Goal: Browse casually

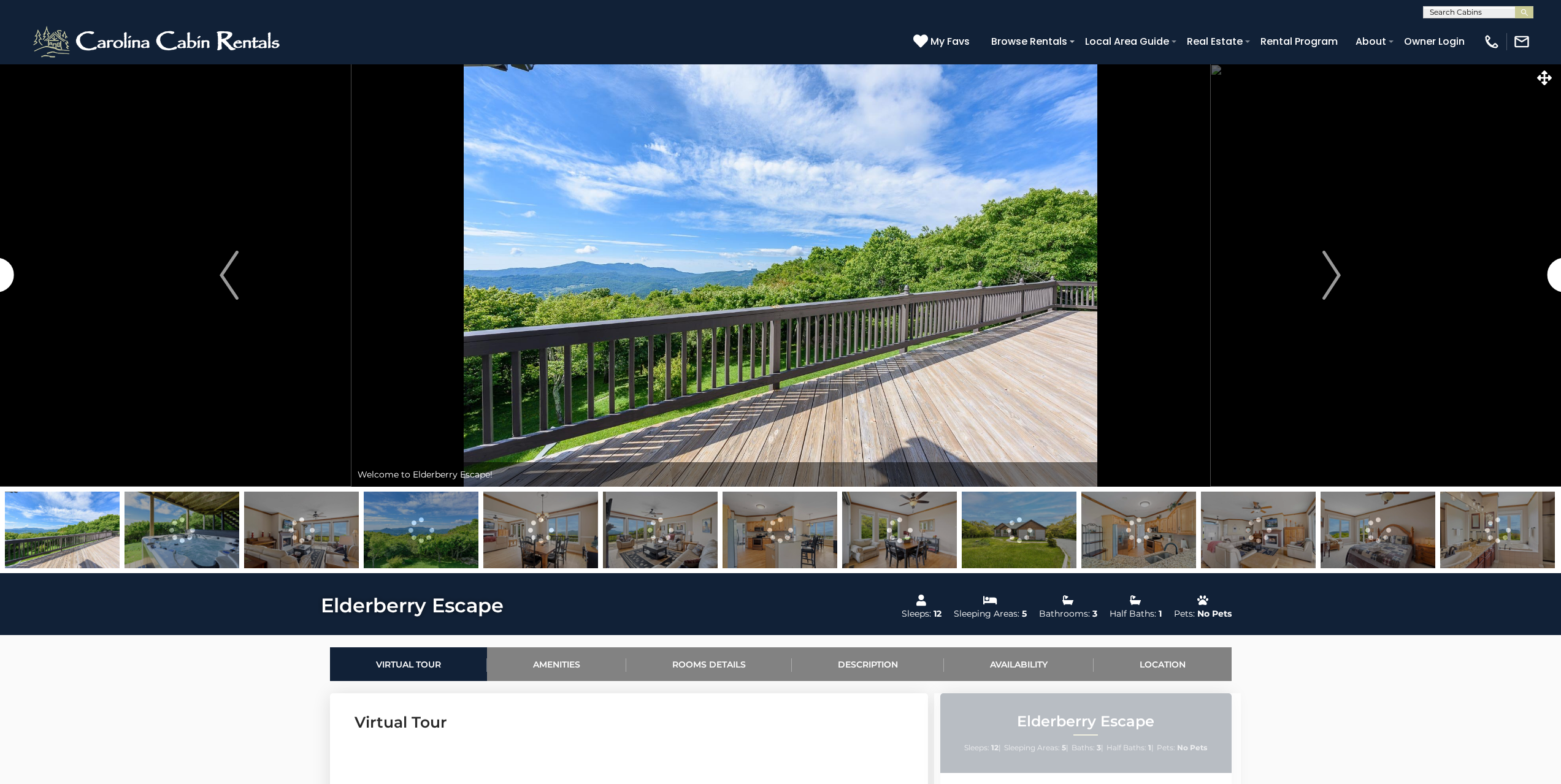
click at [1322, 289] on button "Next" at bounding box center [1331, 275] width 244 height 423
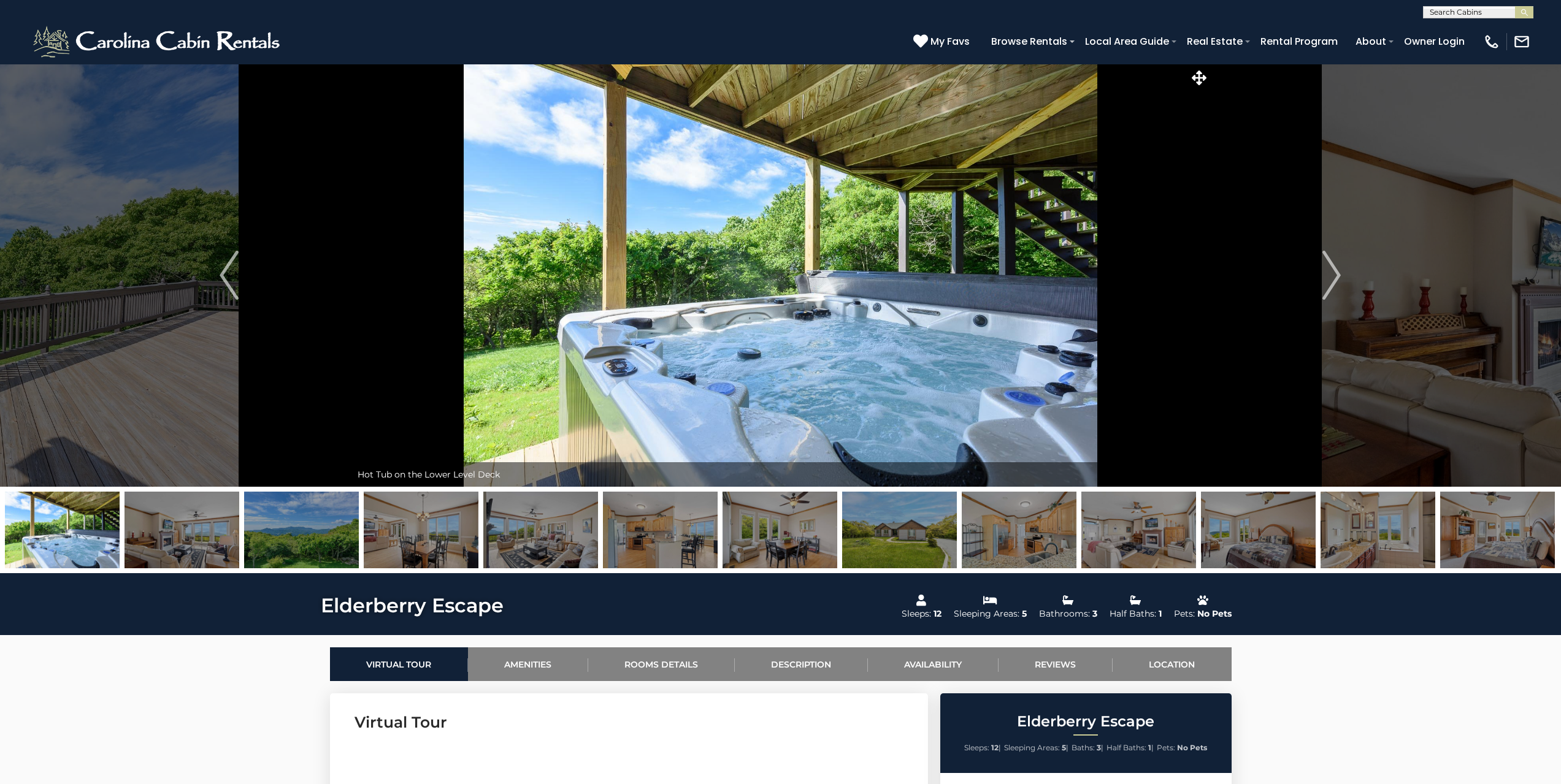
click at [1322, 289] on button "Next" at bounding box center [1331, 275] width 244 height 423
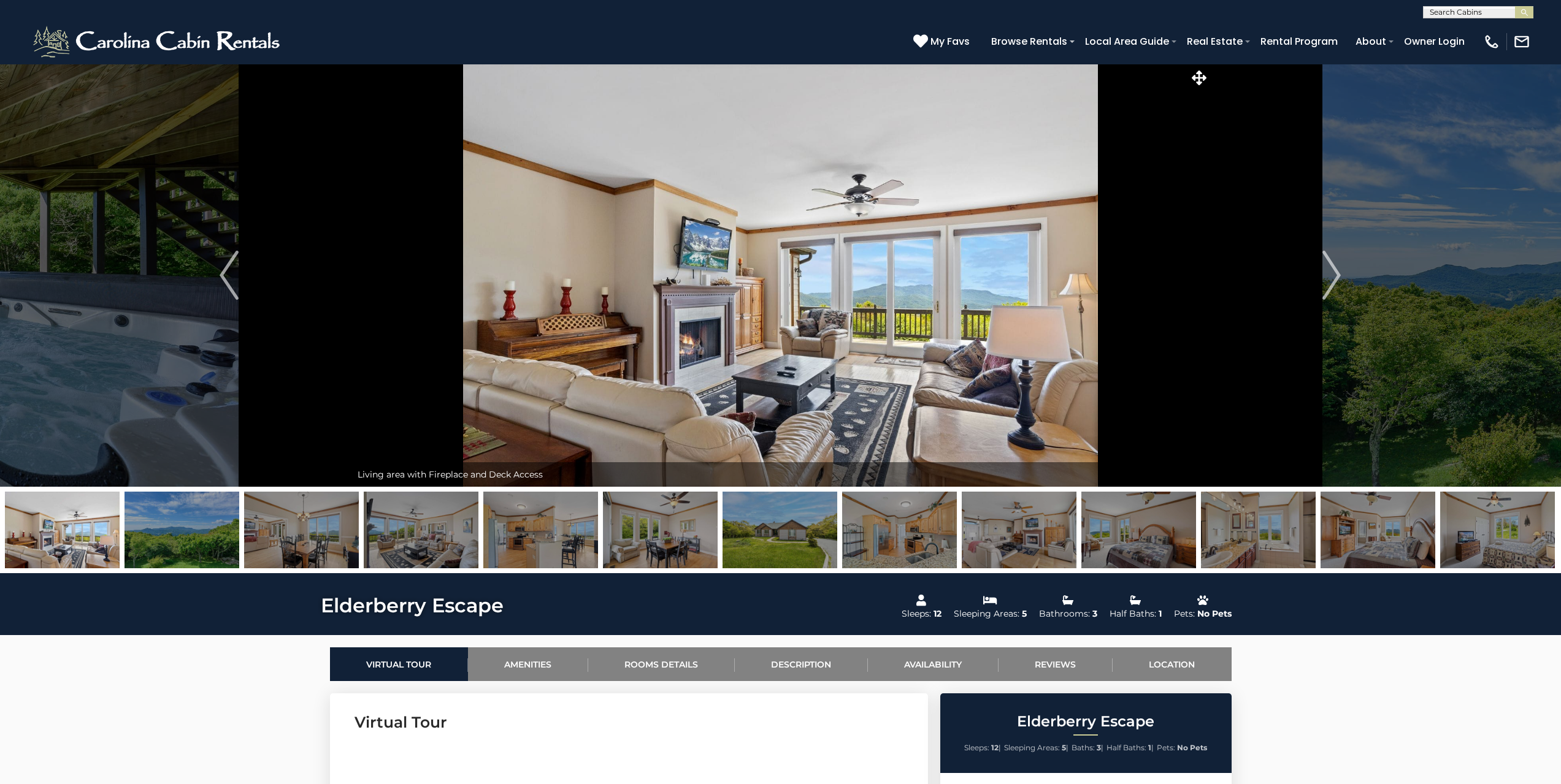
click at [1322, 289] on button "Next" at bounding box center [1331, 275] width 244 height 423
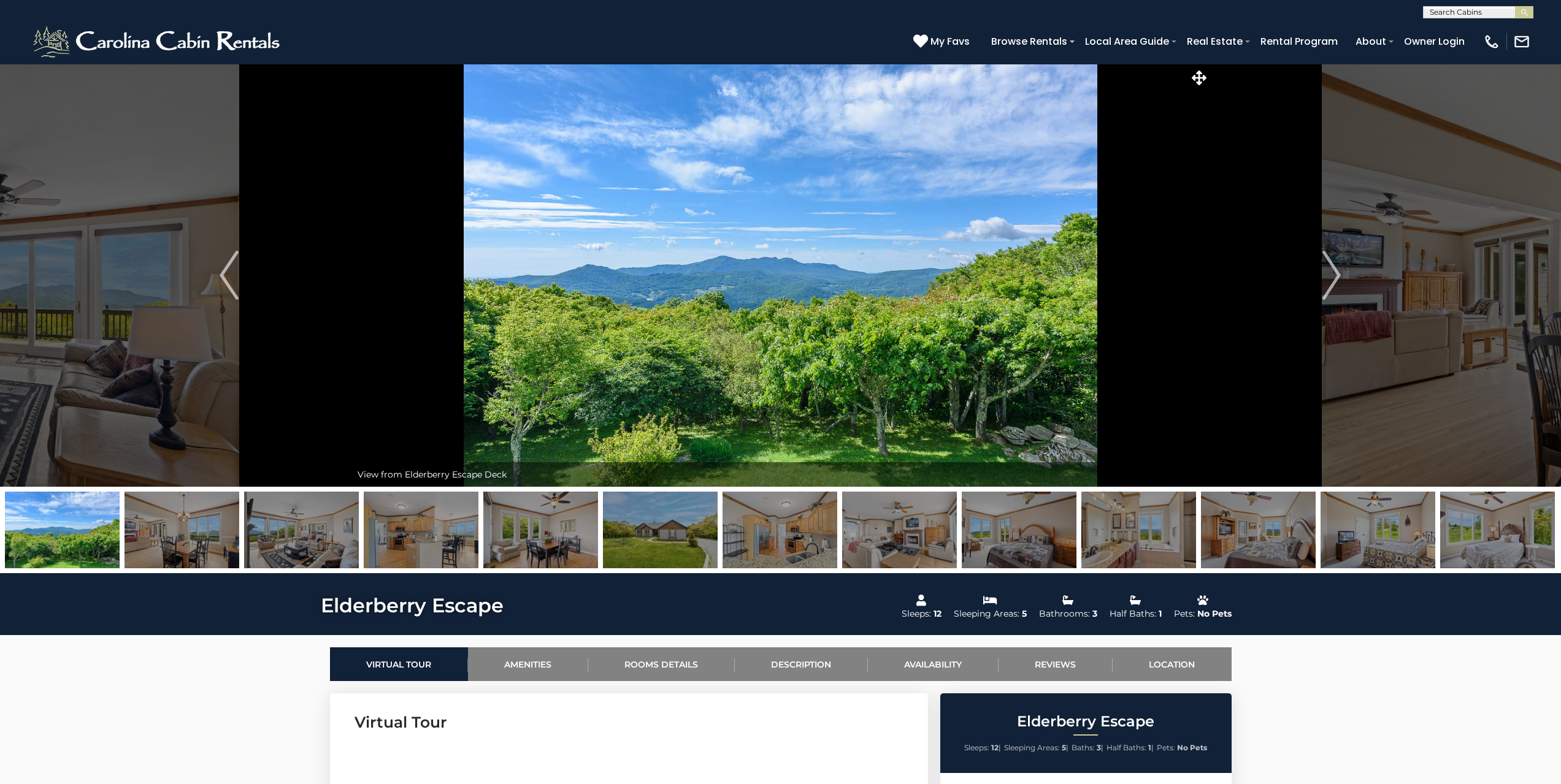
click at [1322, 289] on button "Next" at bounding box center [1331, 275] width 244 height 423
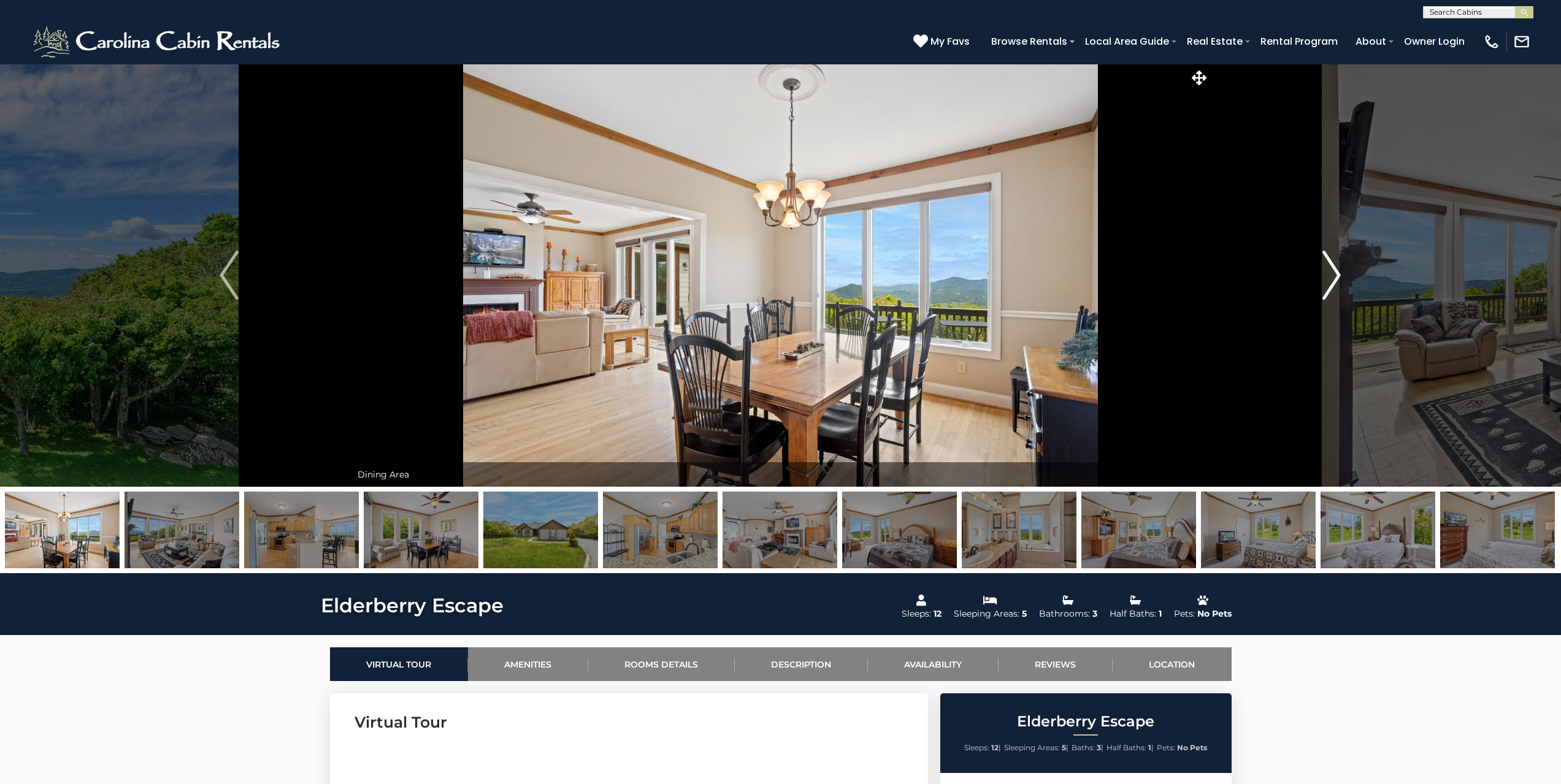
click at [1323, 289] on img "Next" at bounding box center [1331, 275] width 18 height 49
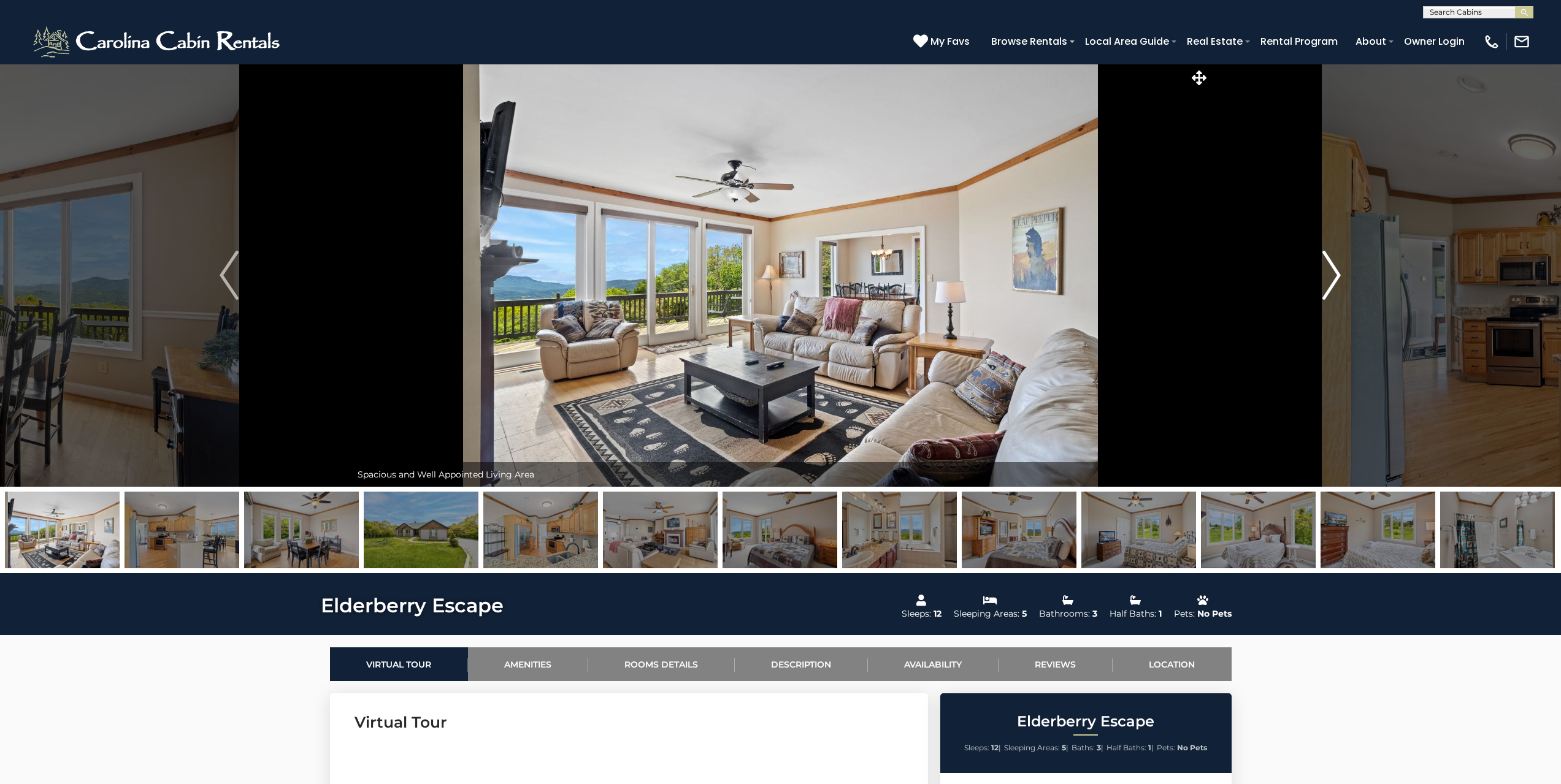
click at [1323, 289] on img "Next" at bounding box center [1331, 275] width 18 height 49
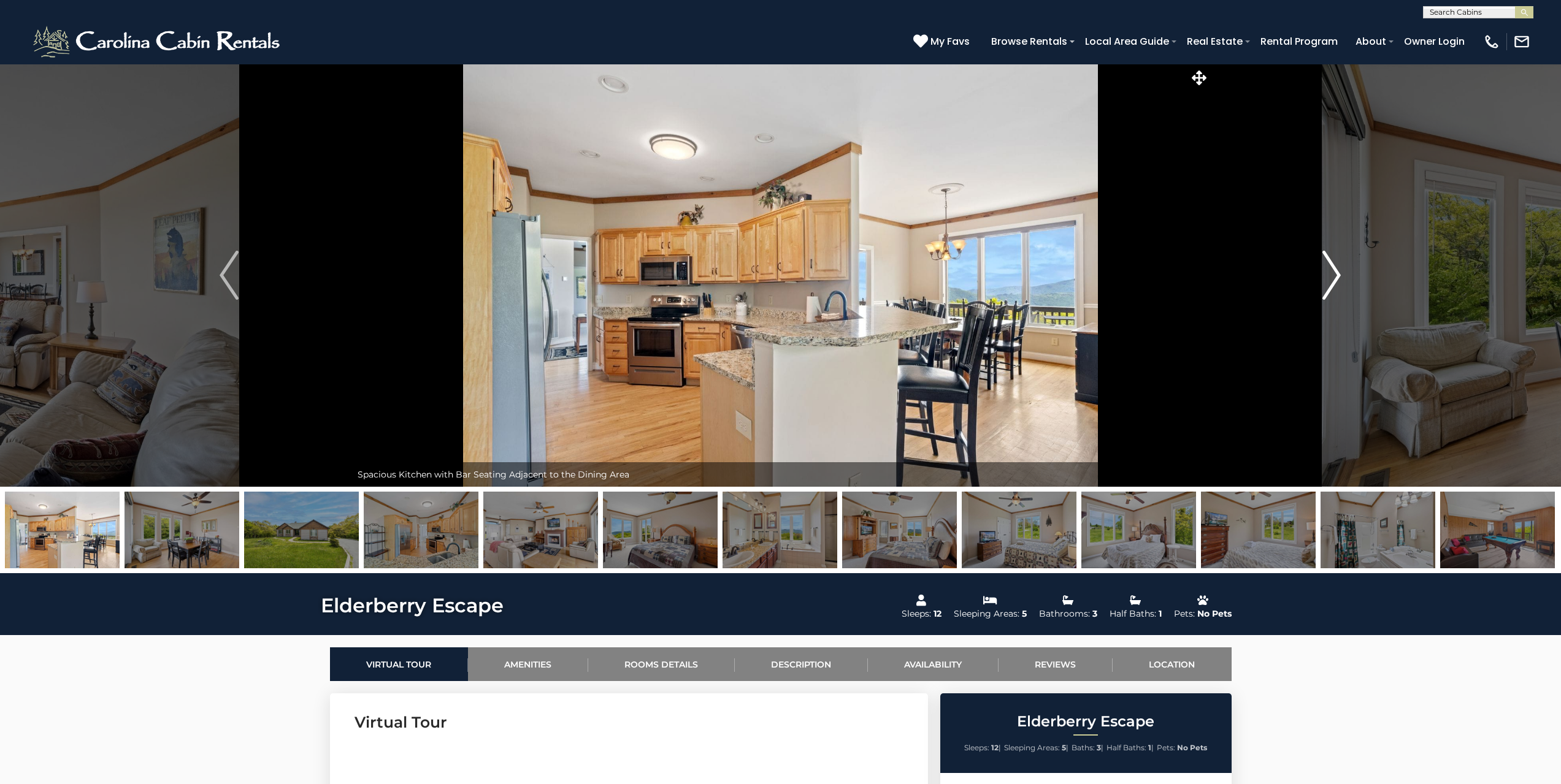
click at [1323, 289] on img "Next" at bounding box center [1331, 275] width 18 height 49
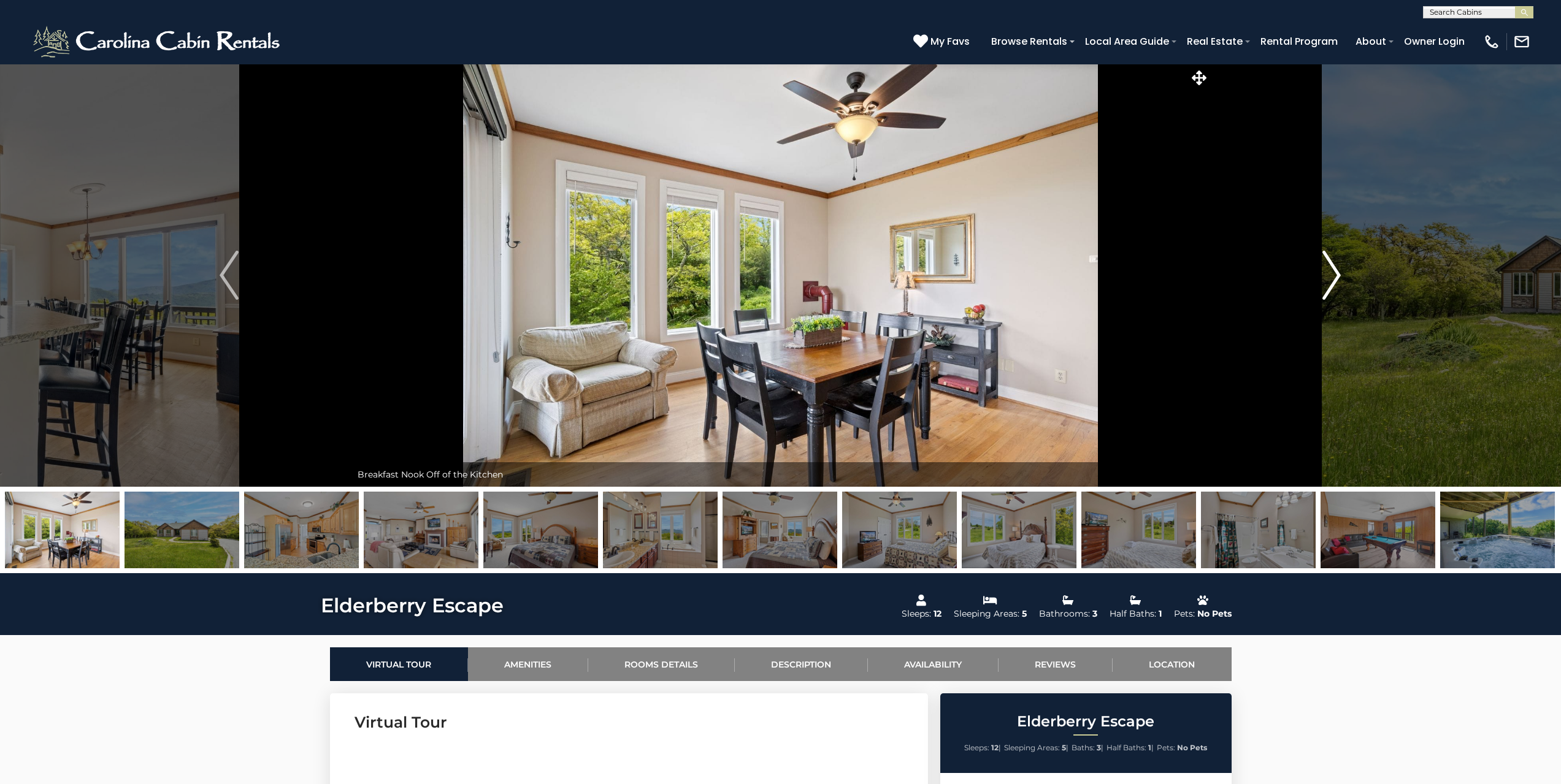
click at [1323, 289] on img "Next" at bounding box center [1331, 275] width 18 height 49
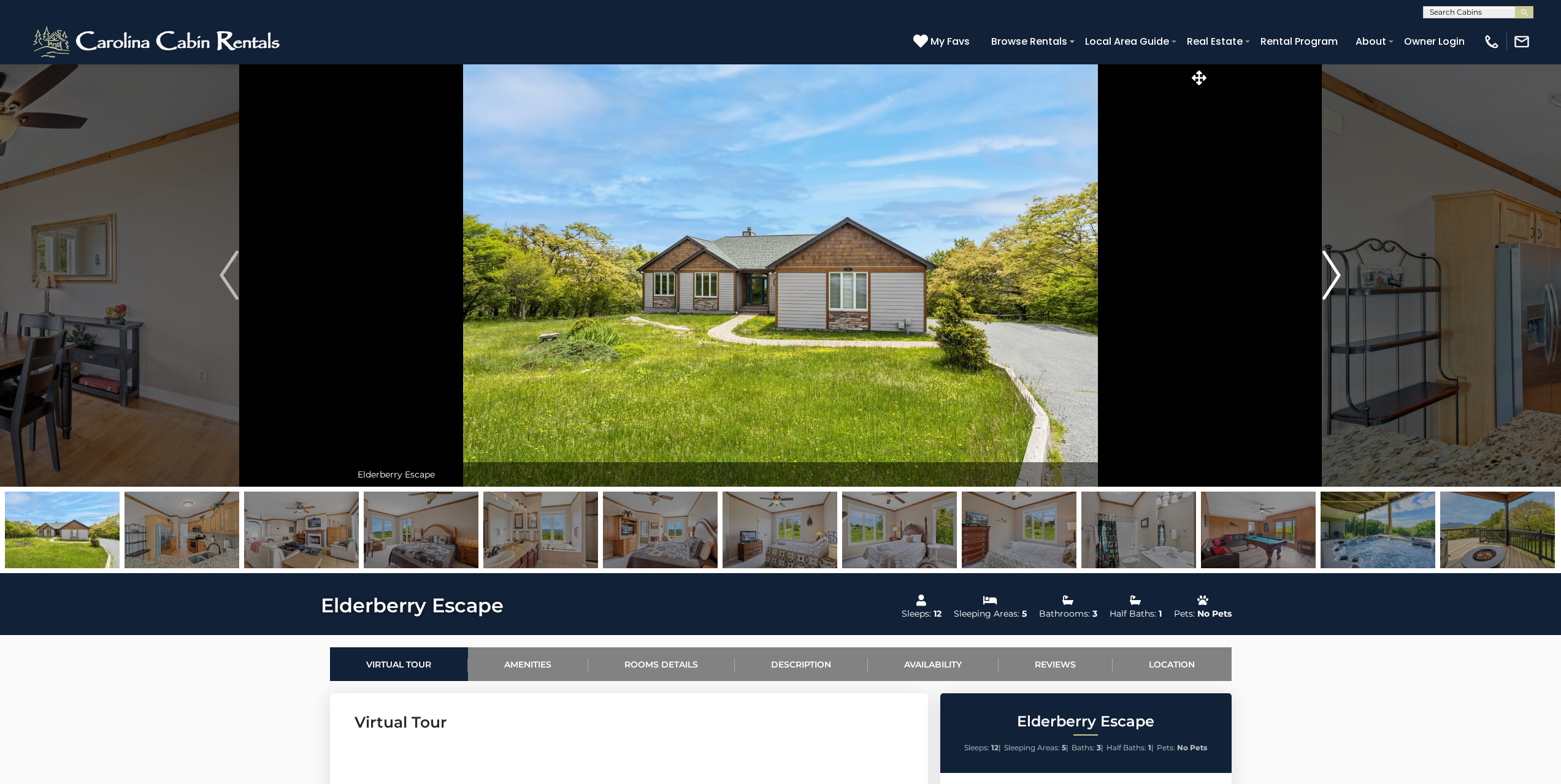
click at [1323, 289] on img "Next" at bounding box center [1331, 275] width 18 height 49
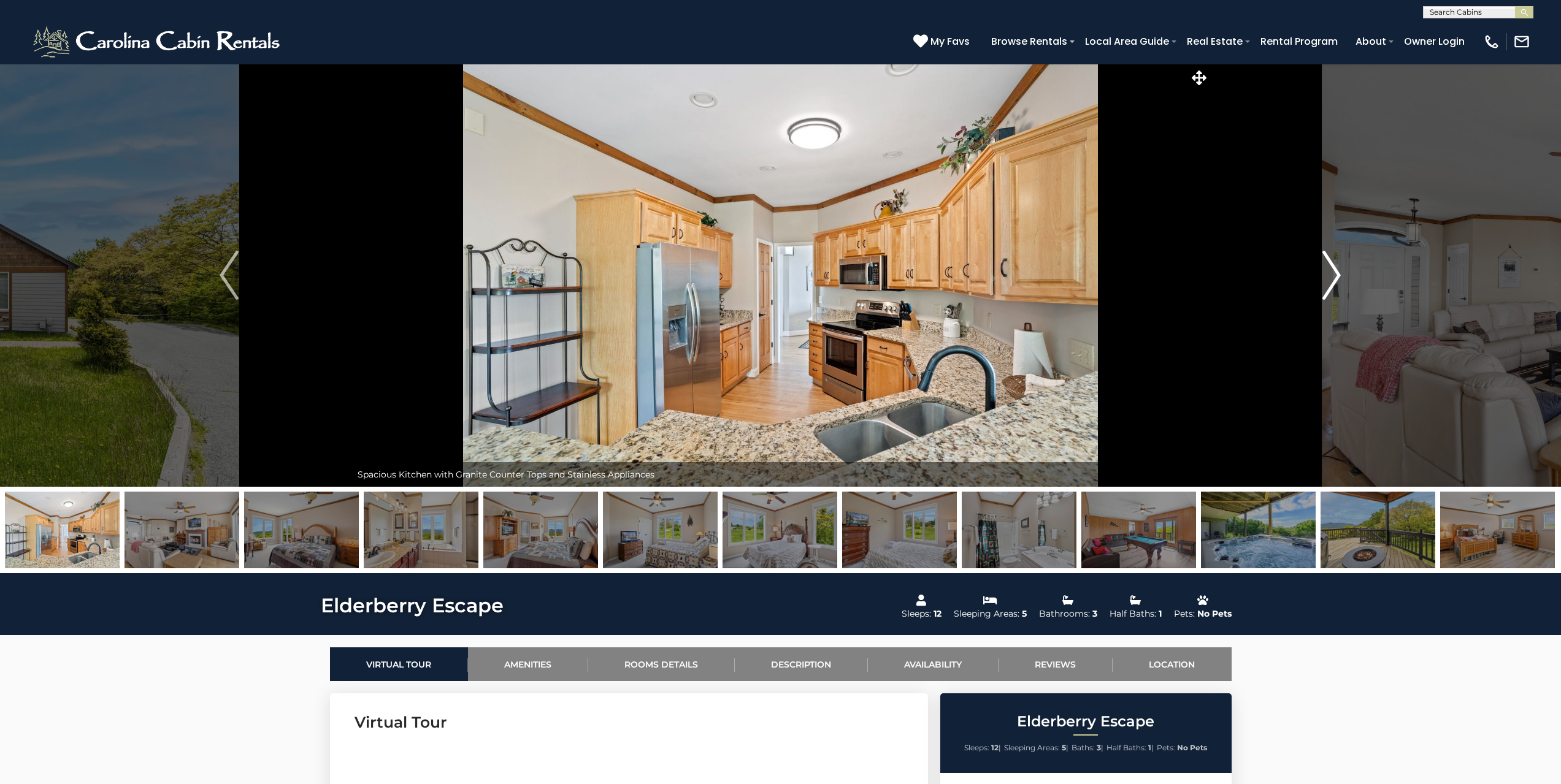
click at [1323, 289] on img "Next" at bounding box center [1331, 275] width 18 height 49
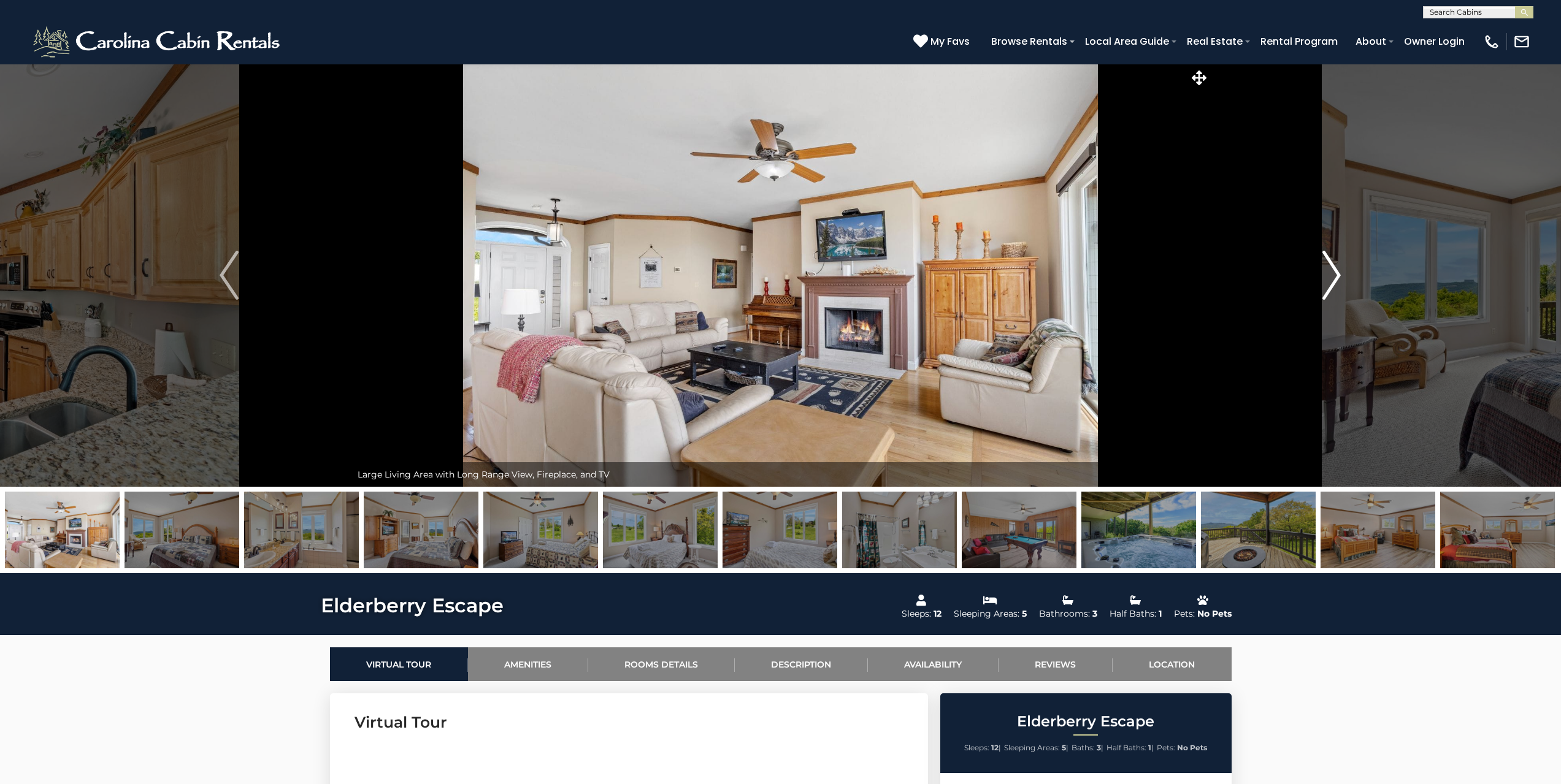
click at [1323, 289] on img "Next" at bounding box center [1331, 275] width 18 height 49
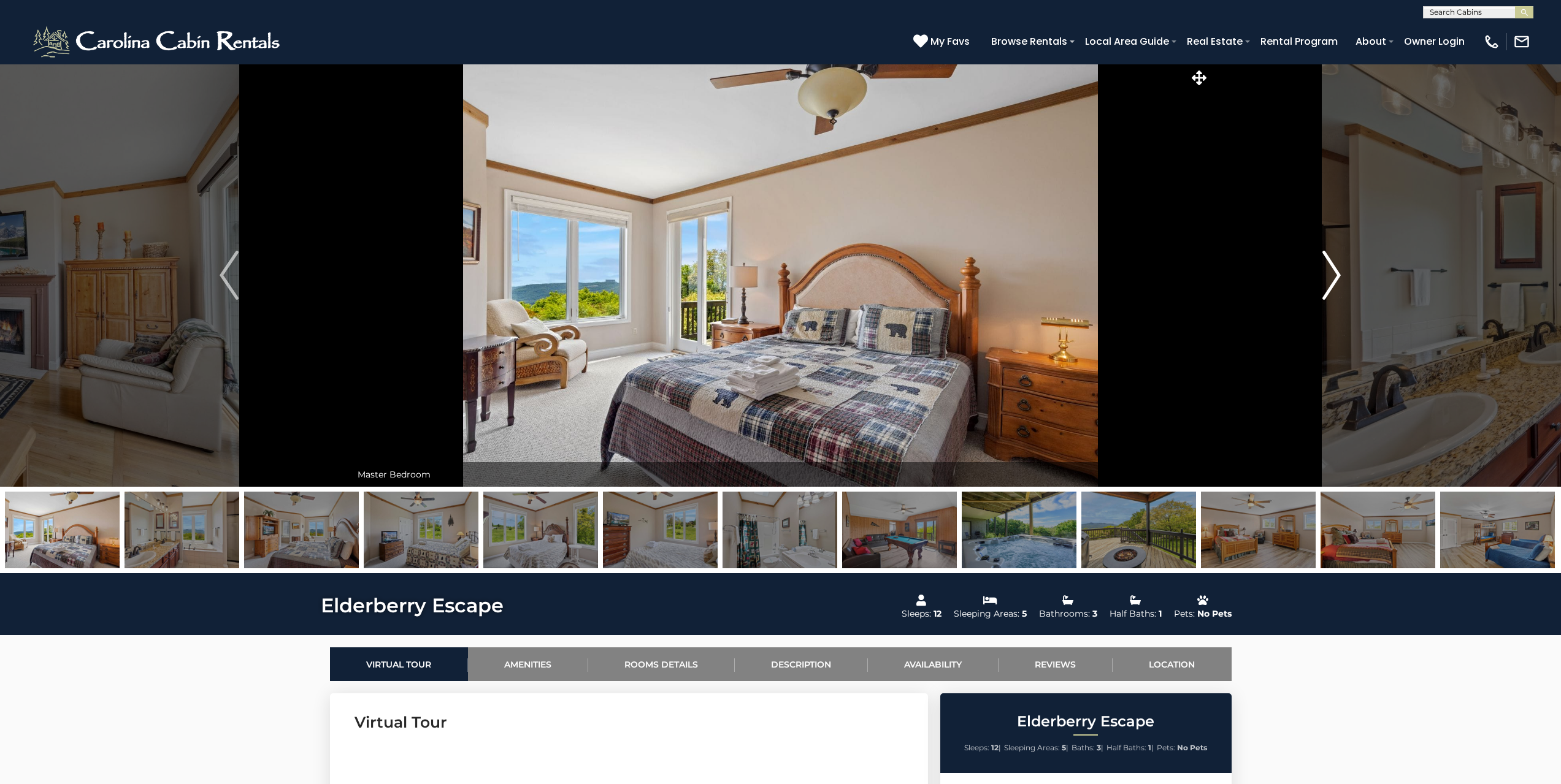
click at [1323, 289] on img "Next" at bounding box center [1331, 275] width 18 height 49
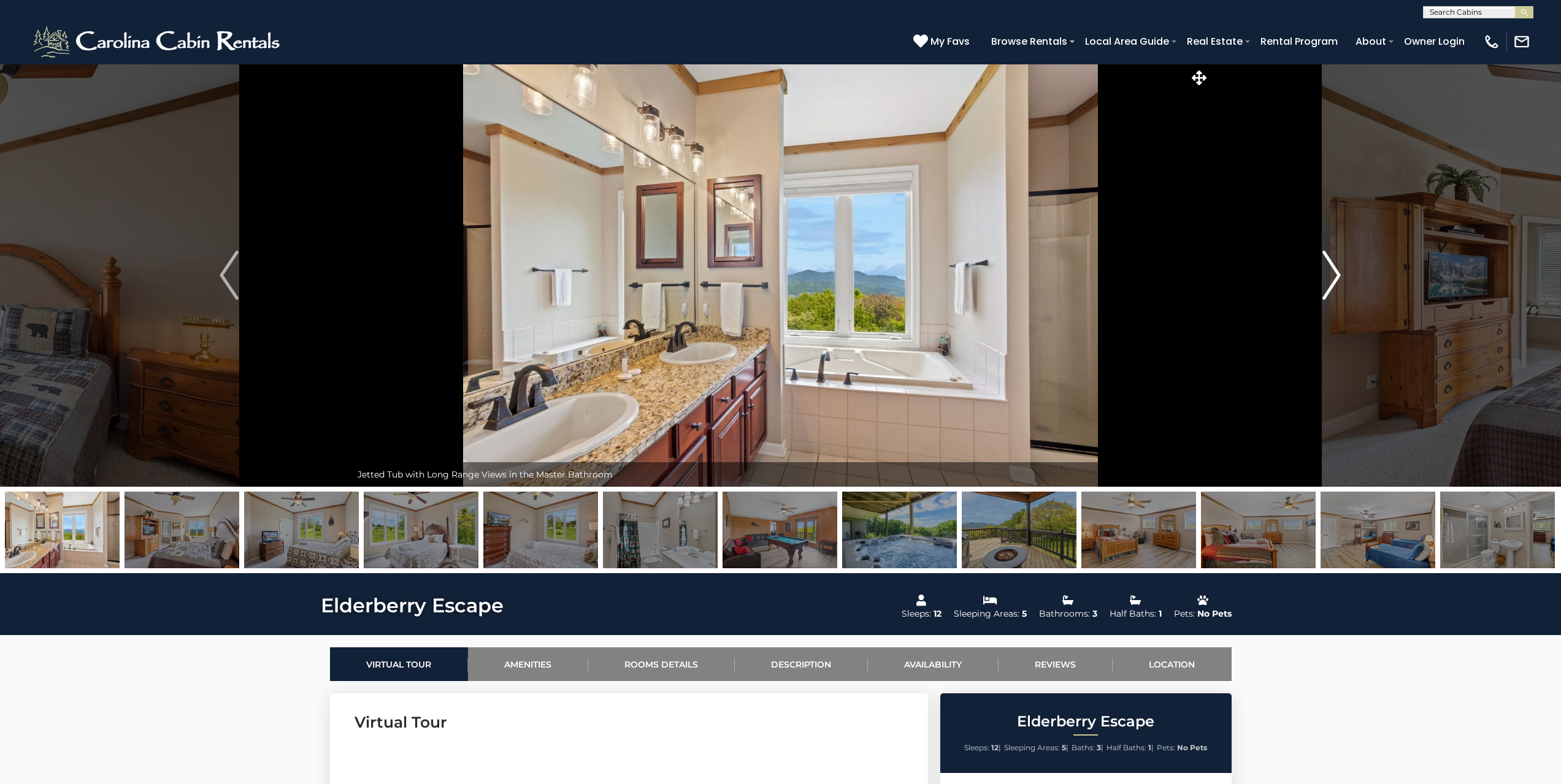
click at [1323, 289] on img "Next" at bounding box center [1331, 275] width 18 height 49
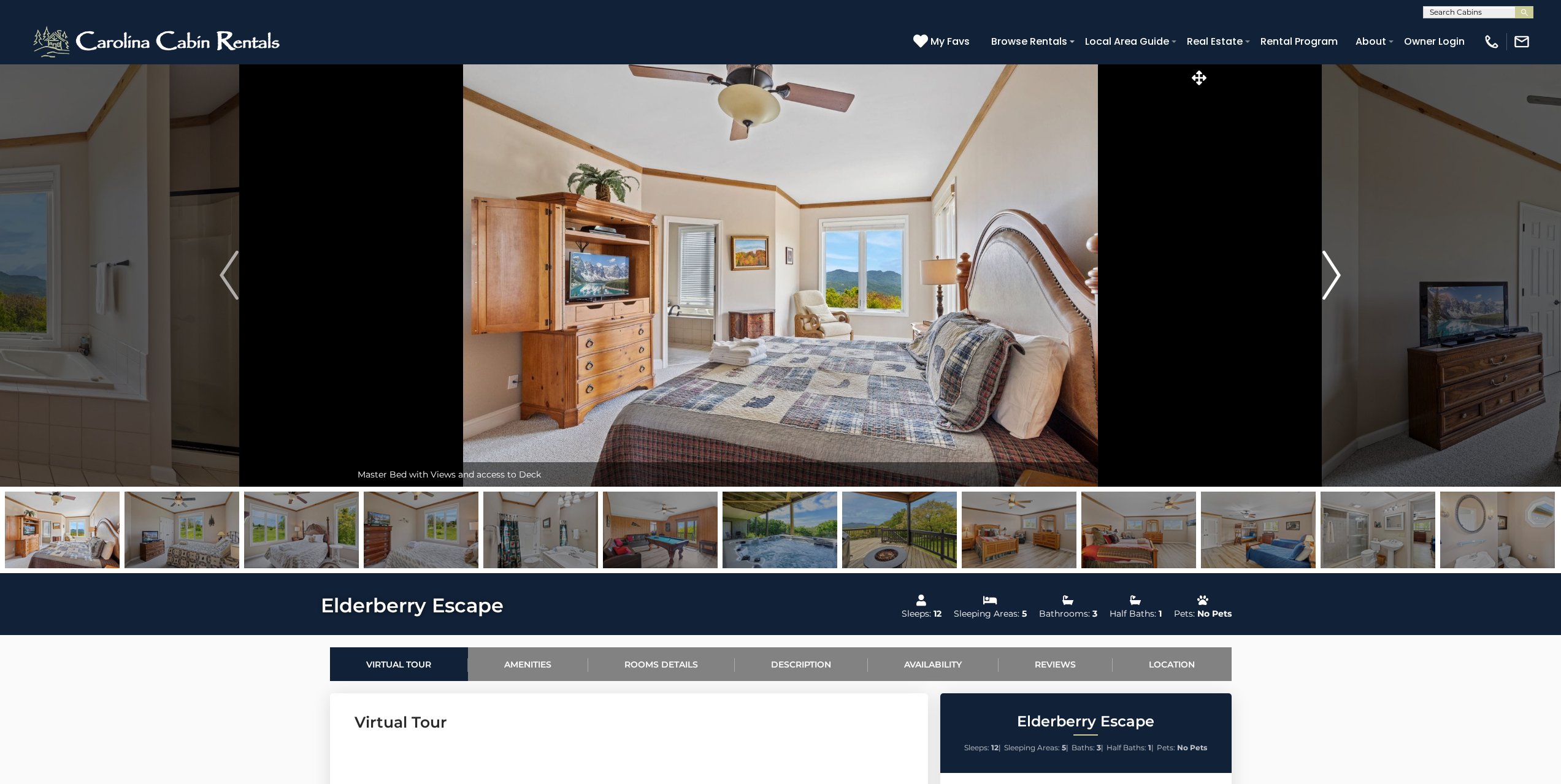
click at [1323, 289] on img "Next" at bounding box center [1331, 275] width 18 height 49
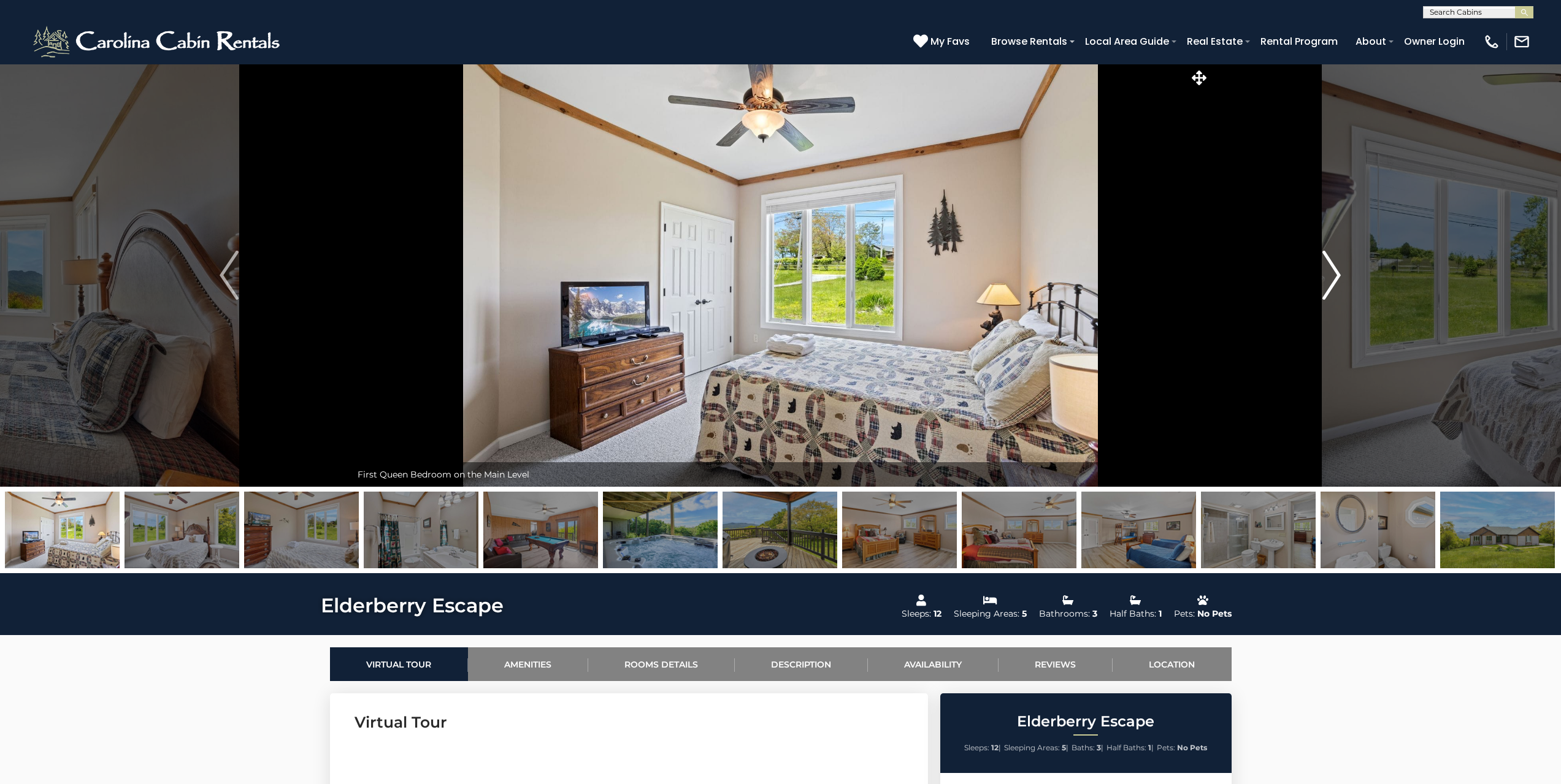
click at [1323, 289] on img "Next" at bounding box center [1331, 275] width 18 height 49
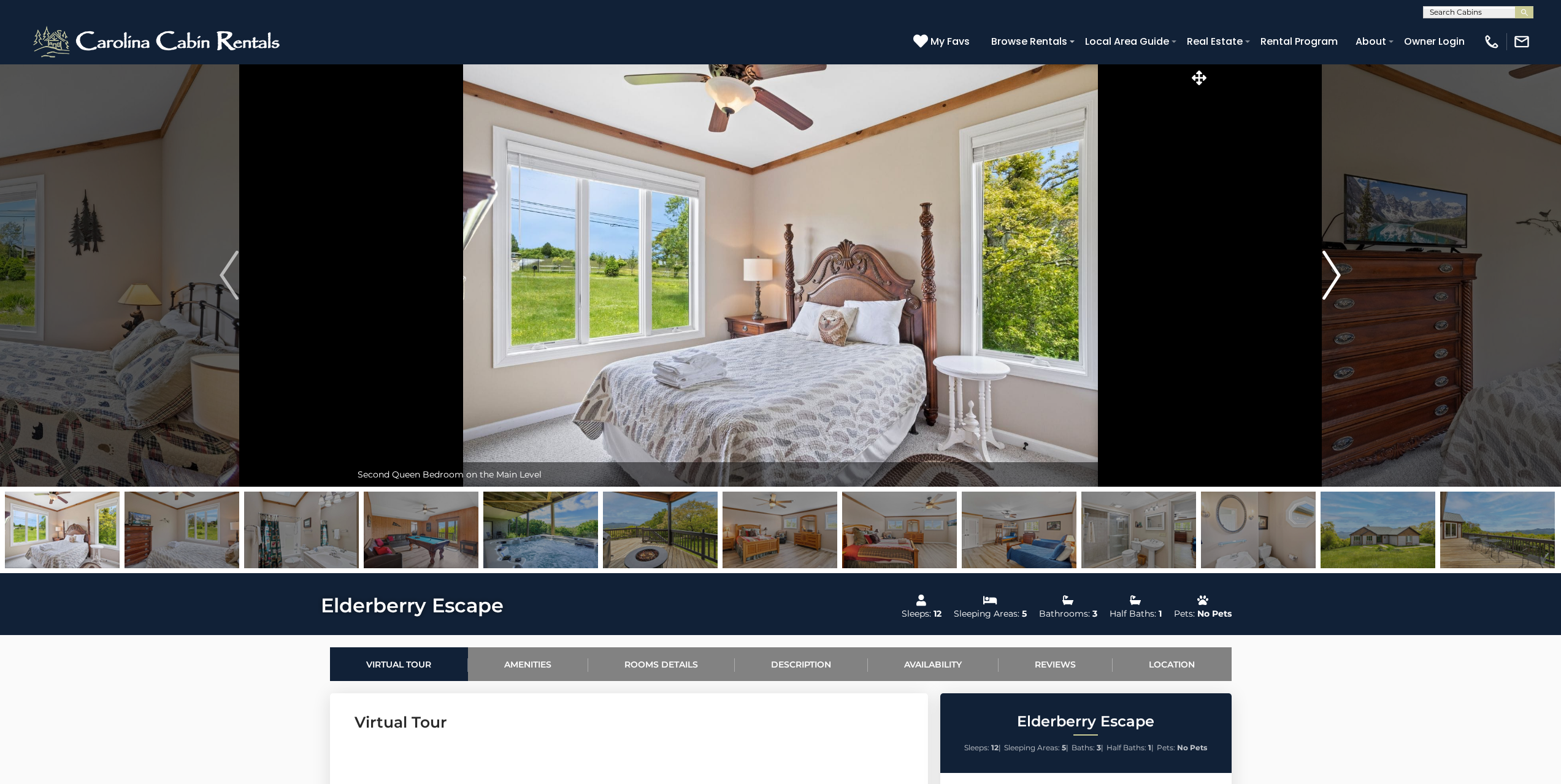
click at [1323, 289] on img "Next" at bounding box center [1331, 275] width 18 height 49
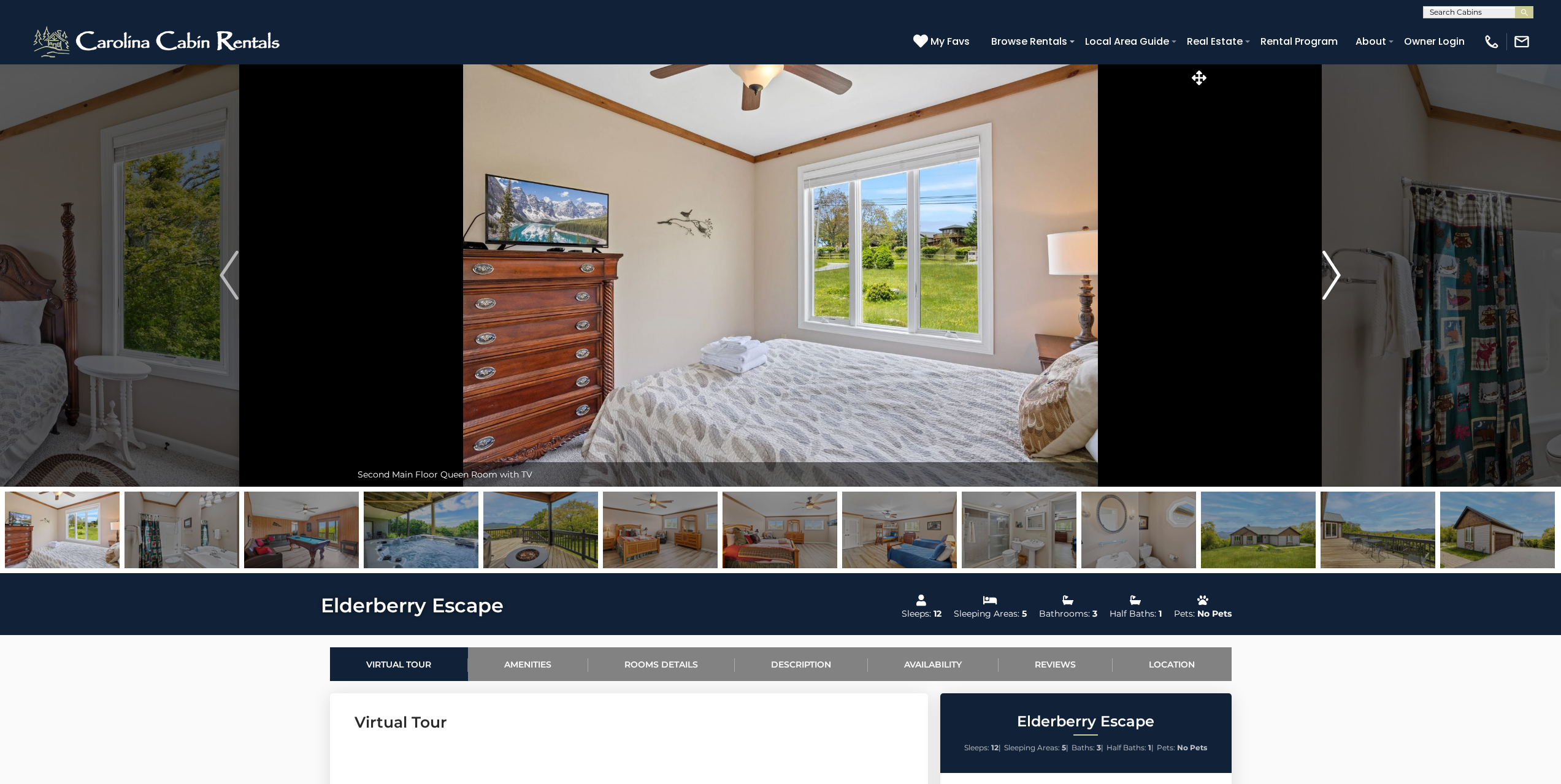
click at [1323, 289] on img "Next" at bounding box center [1331, 275] width 18 height 49
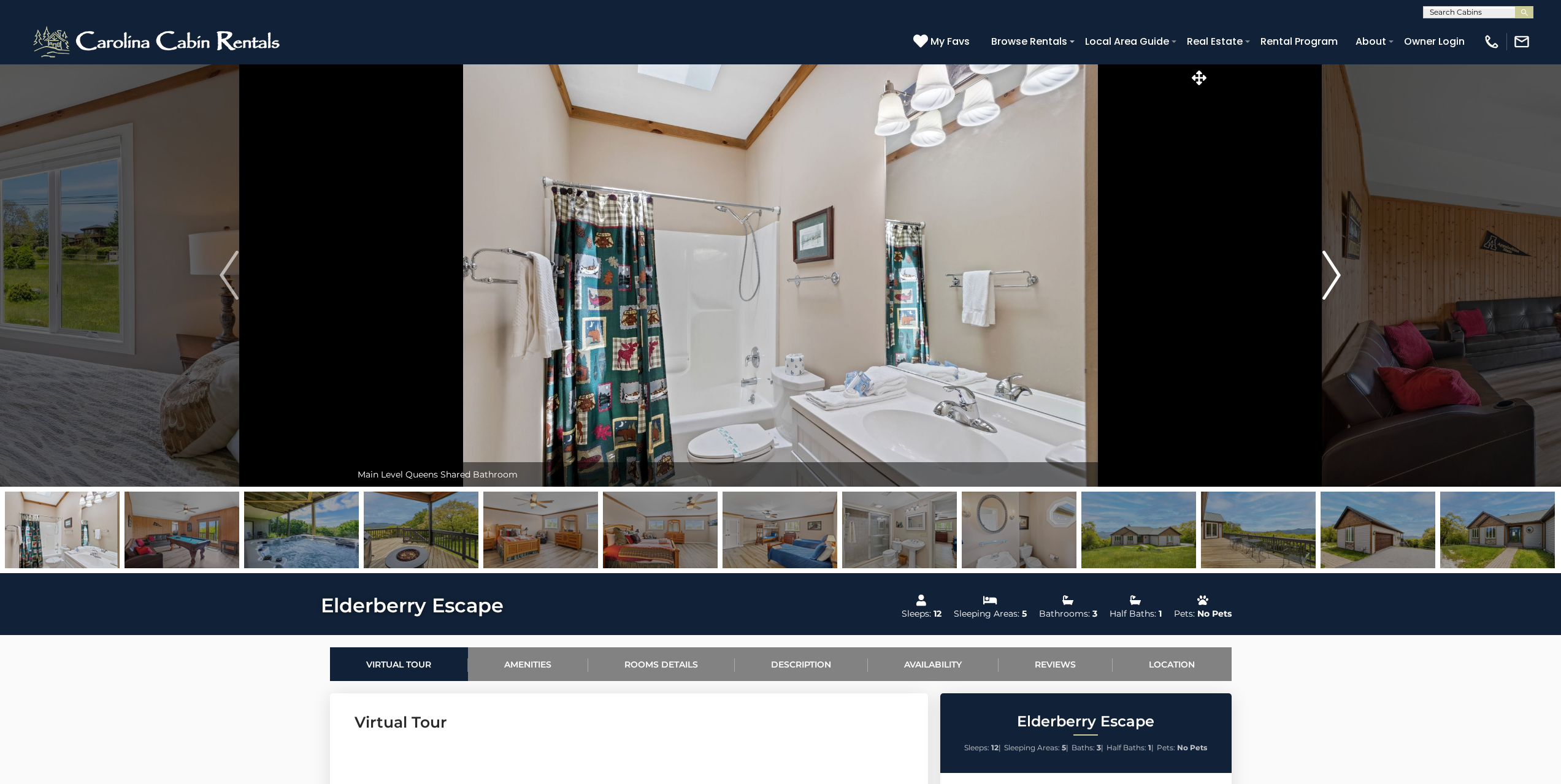
click at [1323, 289] on img "Next" at bounding box center [1331, 275] width 18 height 49
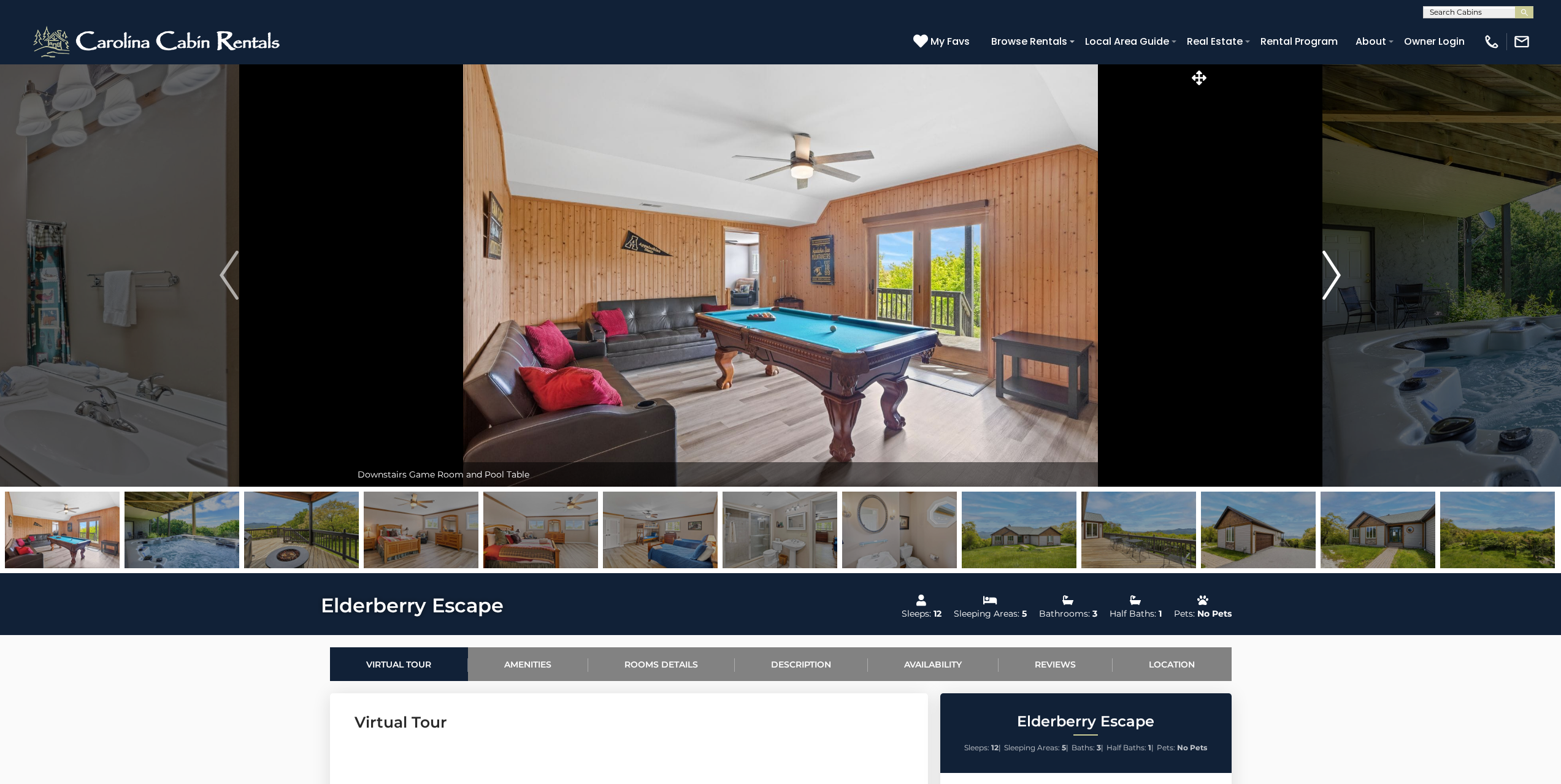
click at [1323, 289] on img "Next" at bounding box center [1331, 275] width 18 height 49
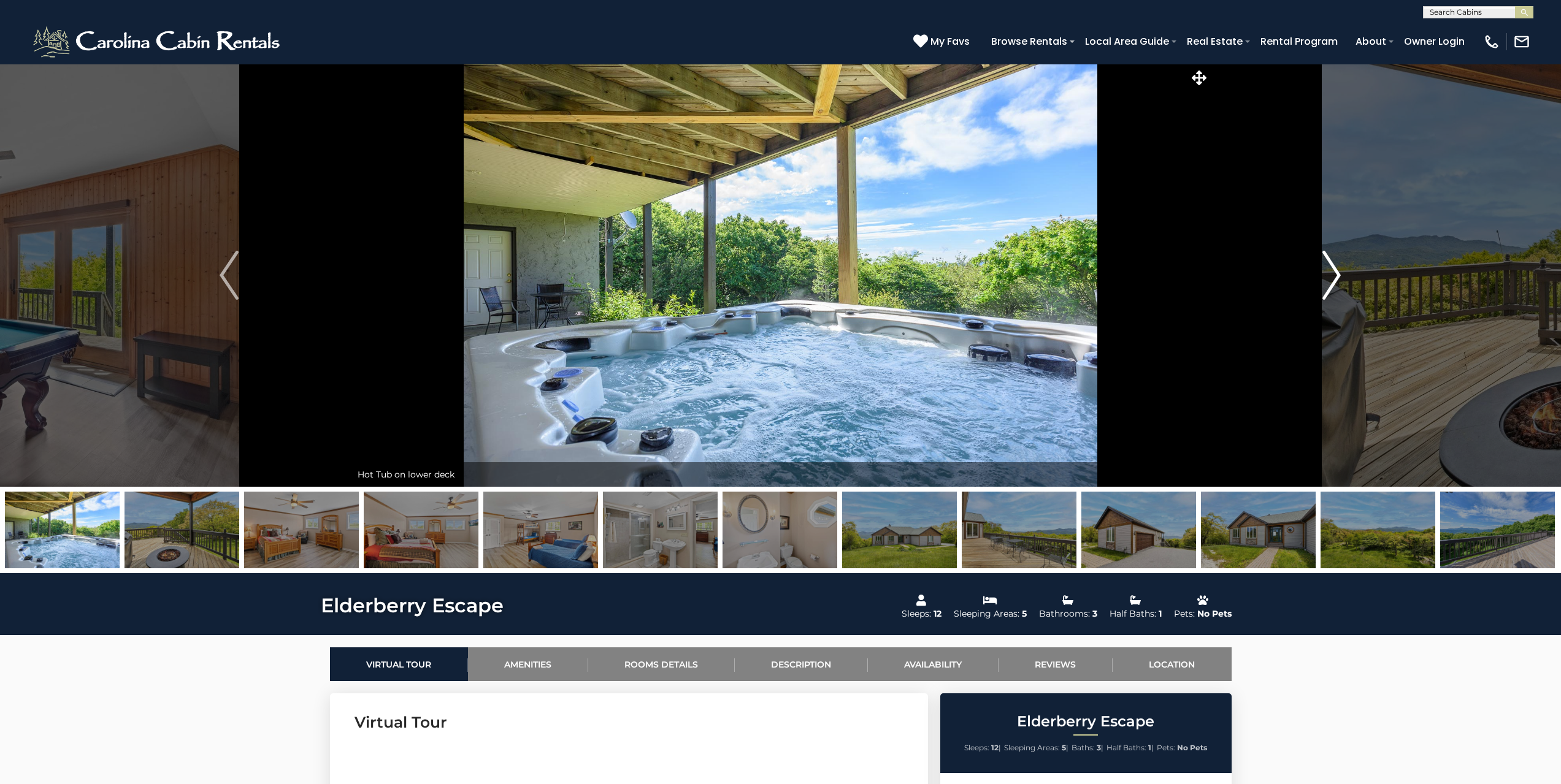
click at [1323, 289] on img "Next" at bounding box center [1331, 275] width 18 height 49
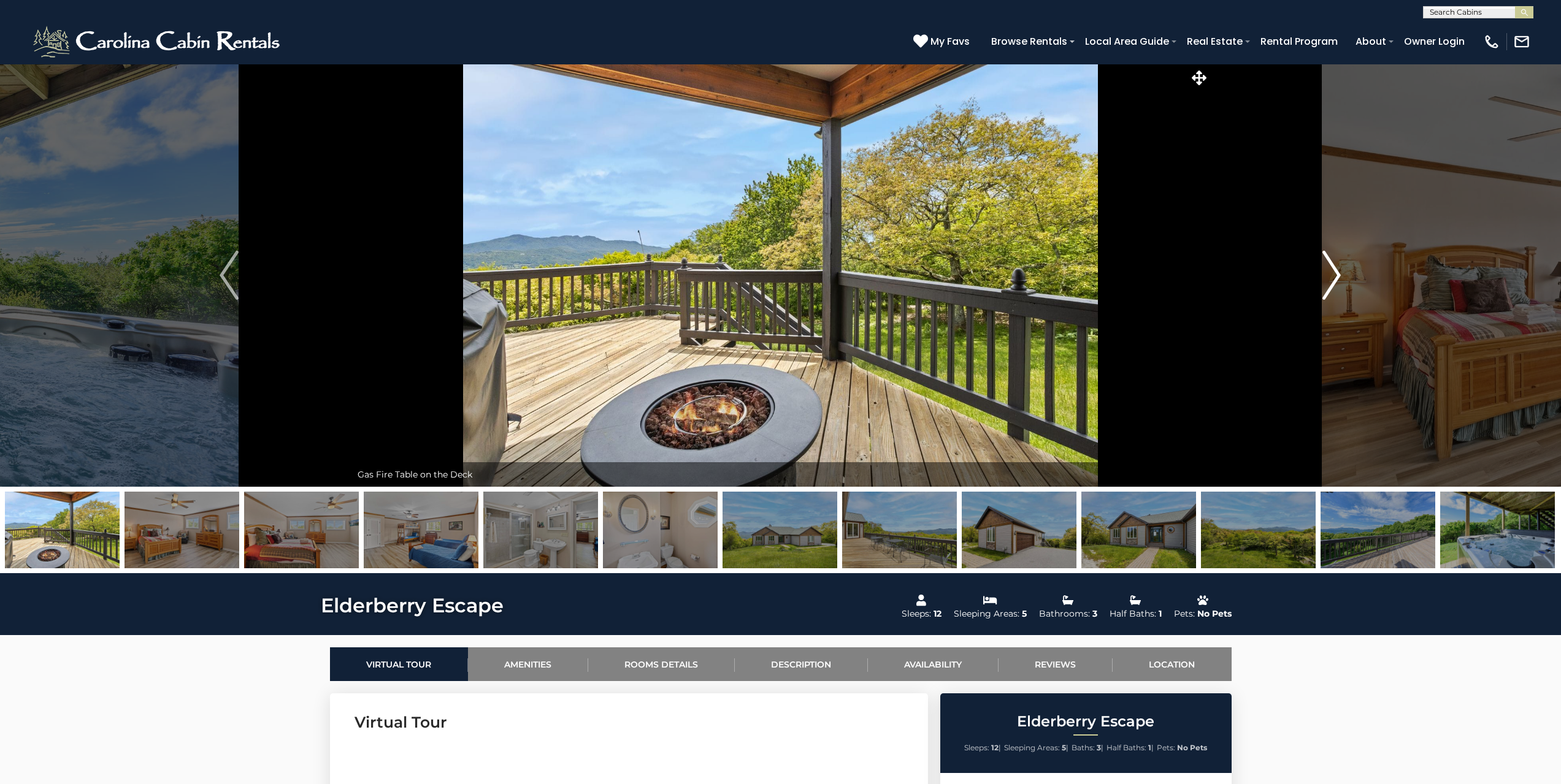
click at [1323, 289] on img "Next" at bounding box center [1331, 275] width 18 height 49
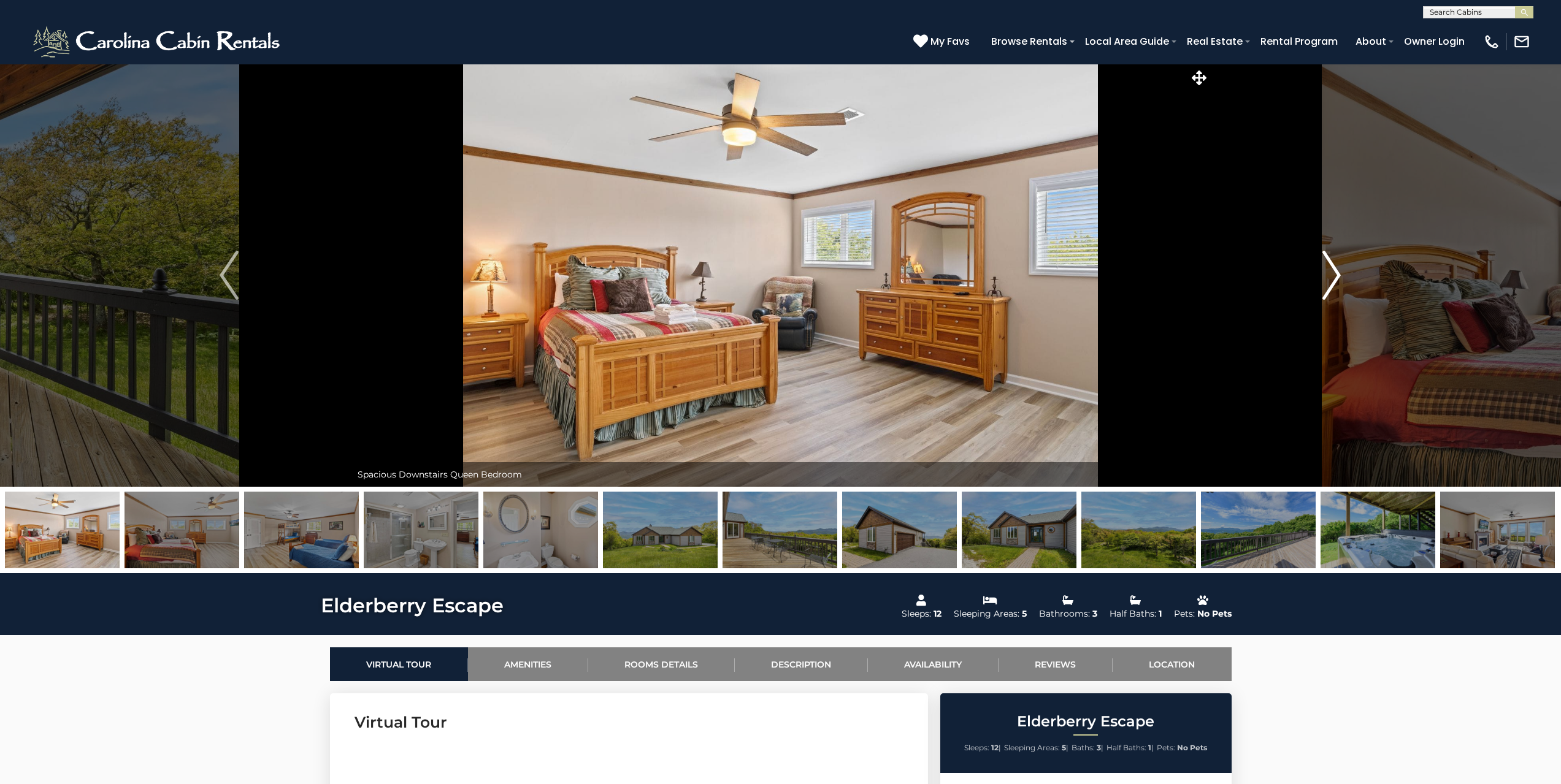
click at [1323, 289] on img "Next" at bounding box center [1331, 275] width 18 height 49
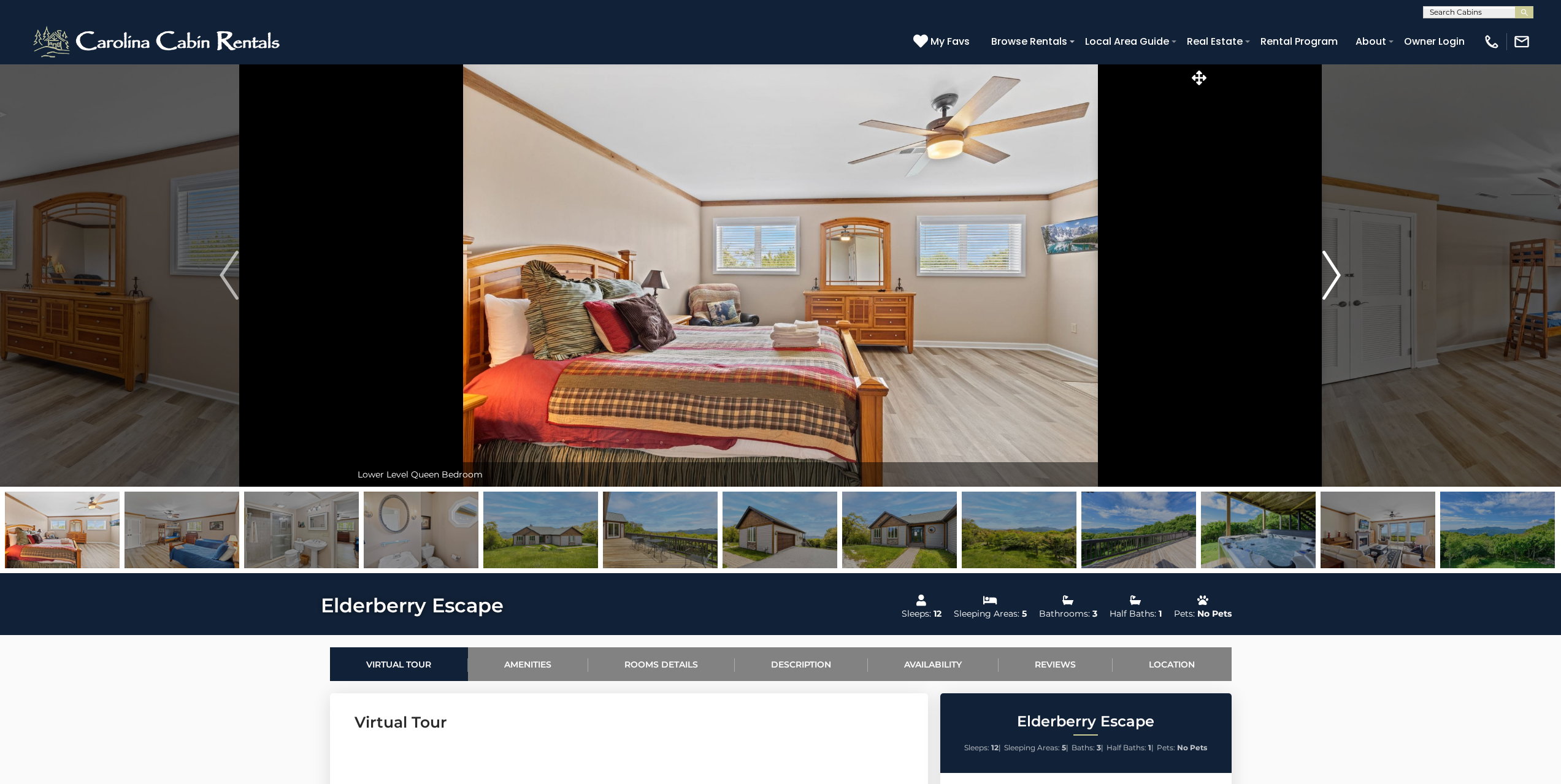
click at [1324, 289] on img "Next" at bounding box center [1331, 275] width 18 height 49
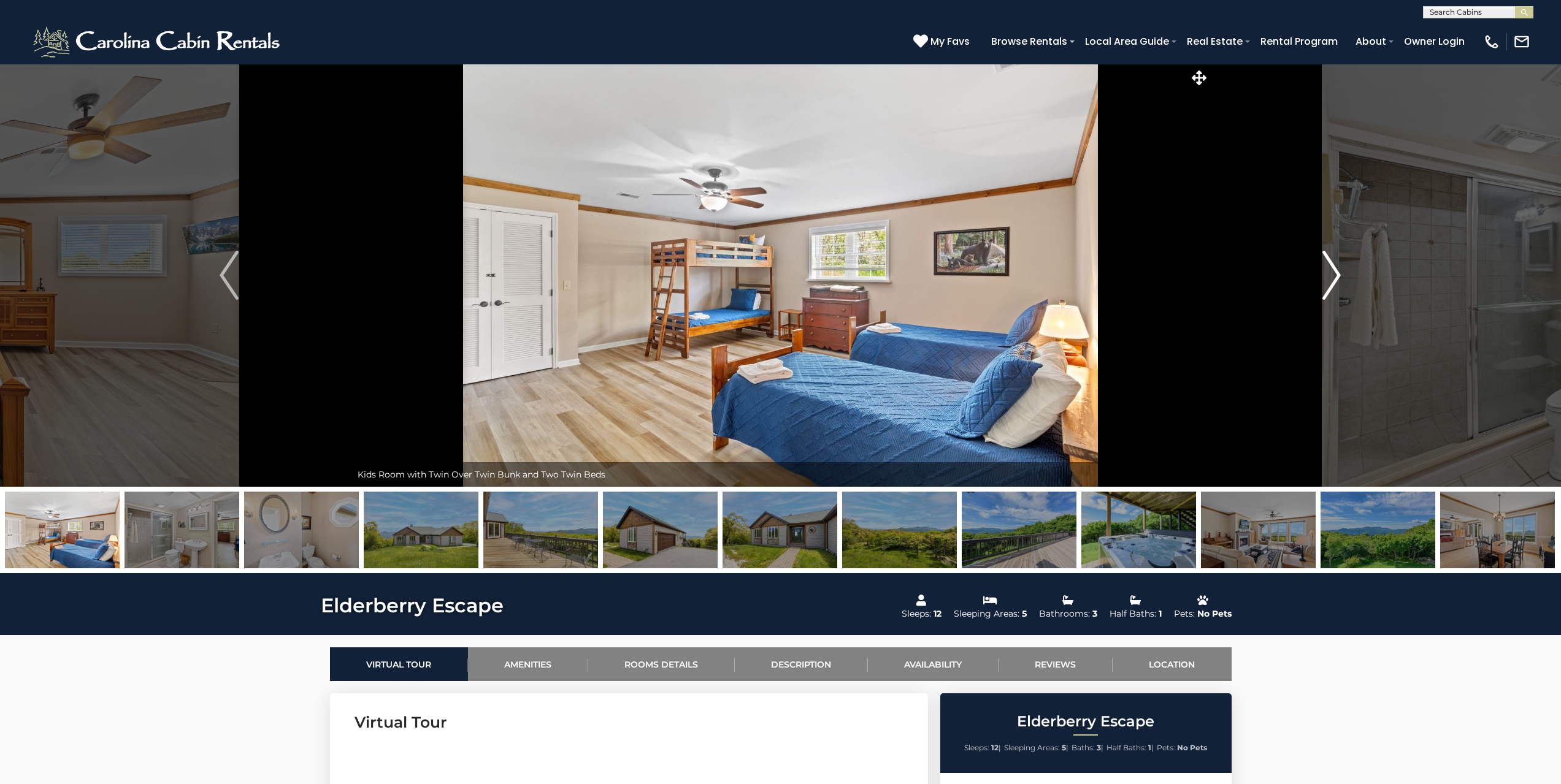
click at [1324, 289] on img "Next" at bounding box center [1331, 275] width 18 height 49
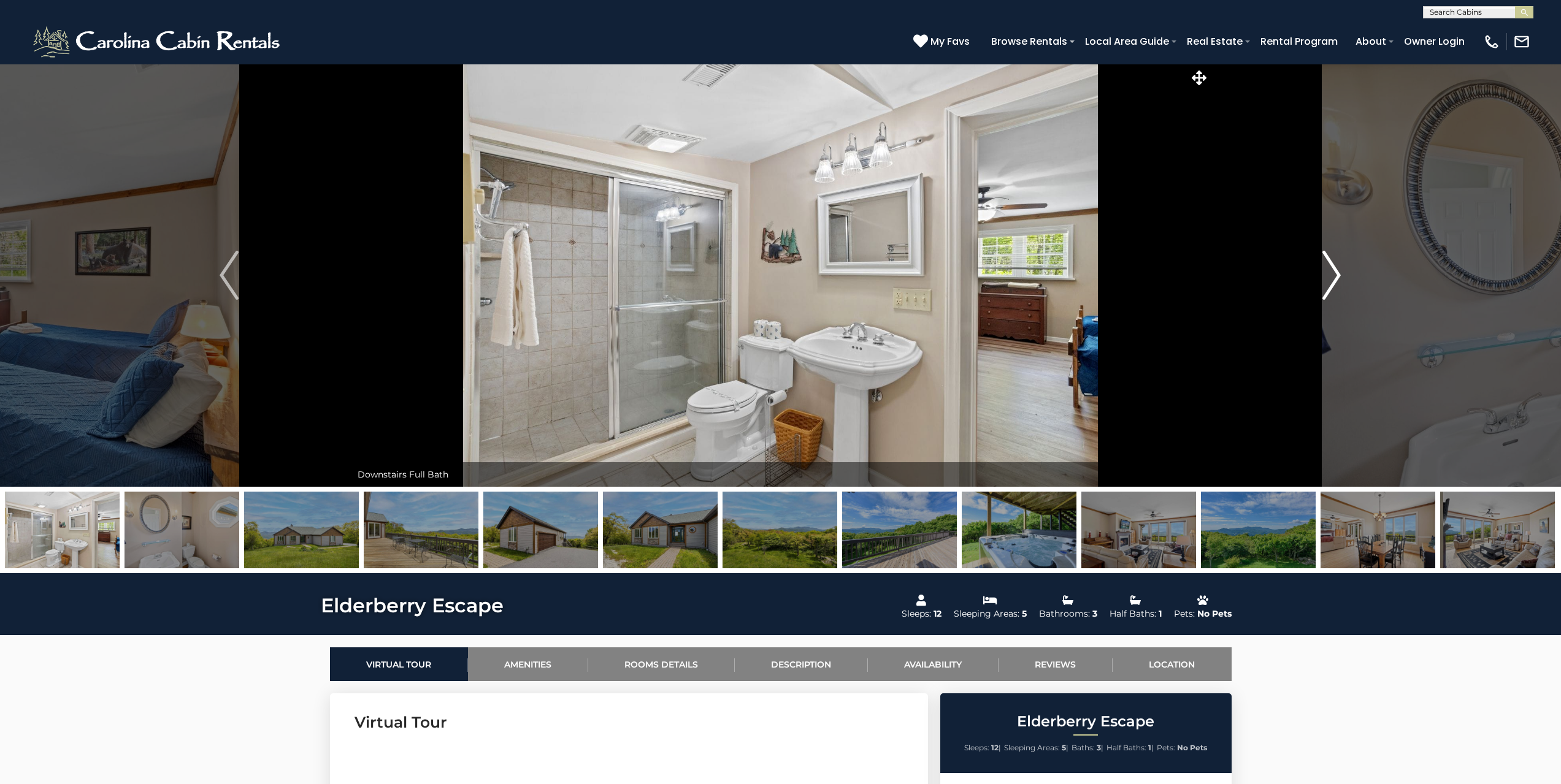
click at [1324, 289] on img "Next" at bounding box center [1331, 275] width 18 height 49
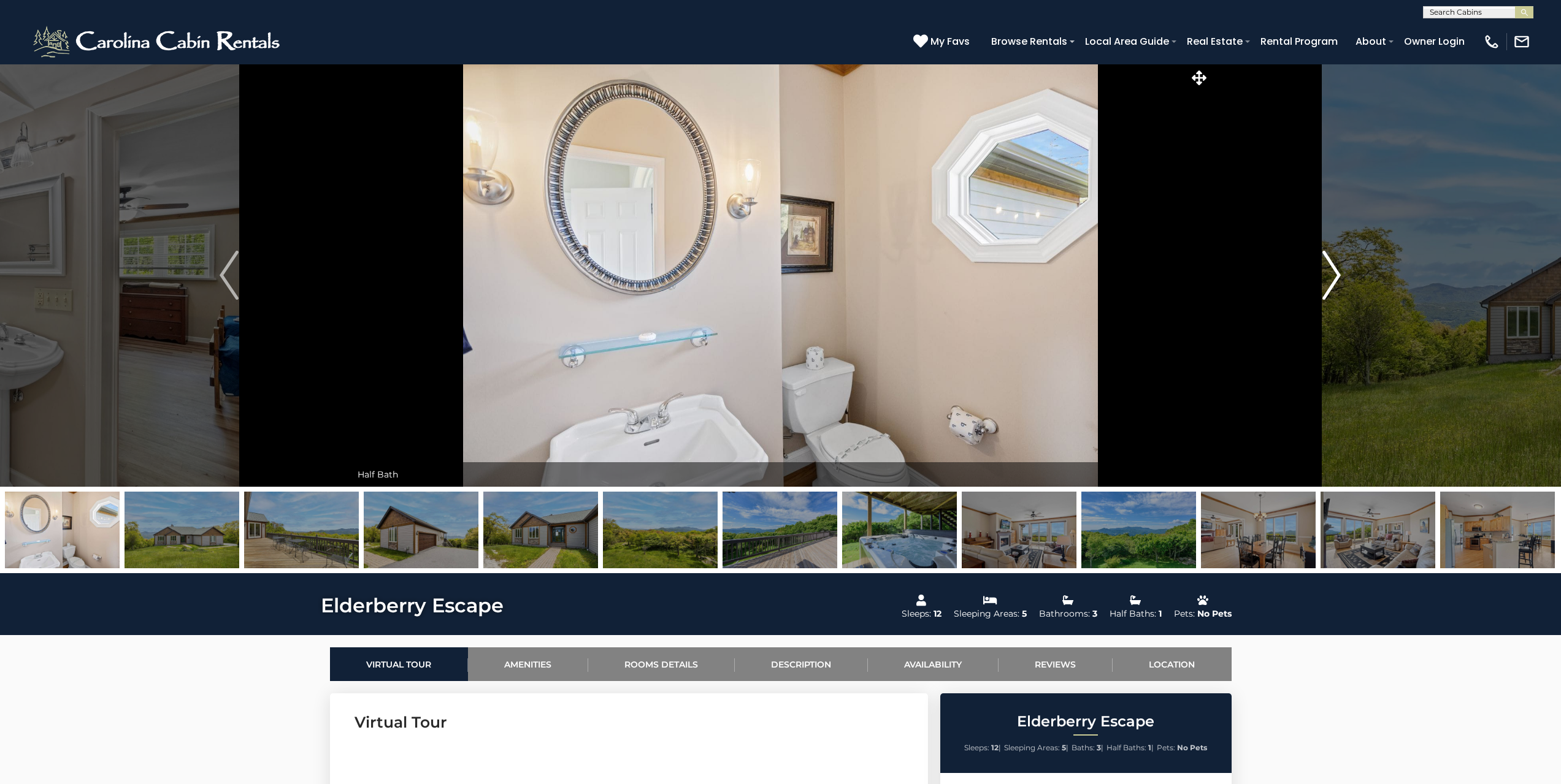
click at [1324, 289] on img "Next" at bounding box center [1331, 275] width 18 height 49
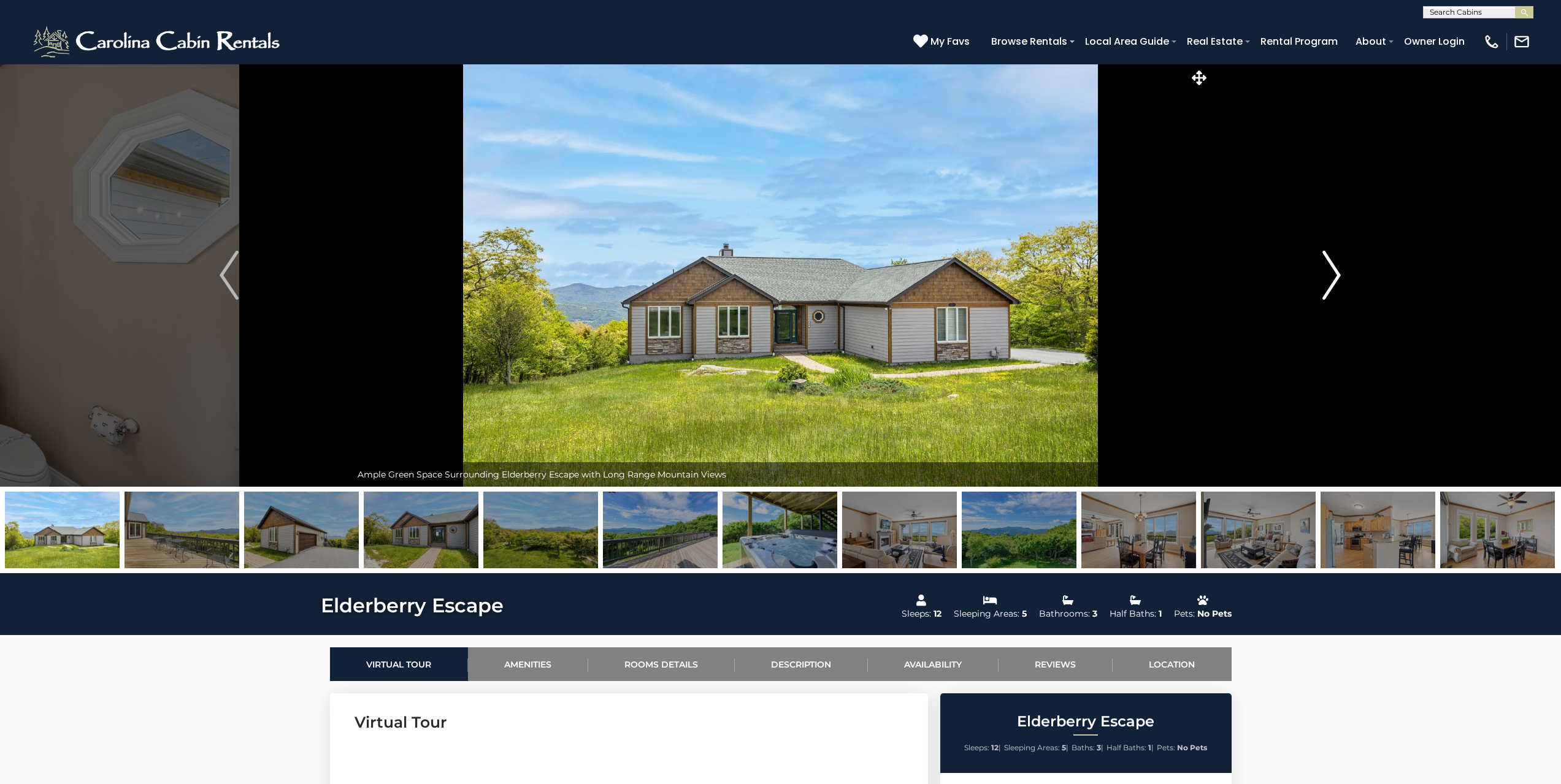
click at [1325, 289] on img "Next" at bounding box center [1331, 275] width 18 height 49
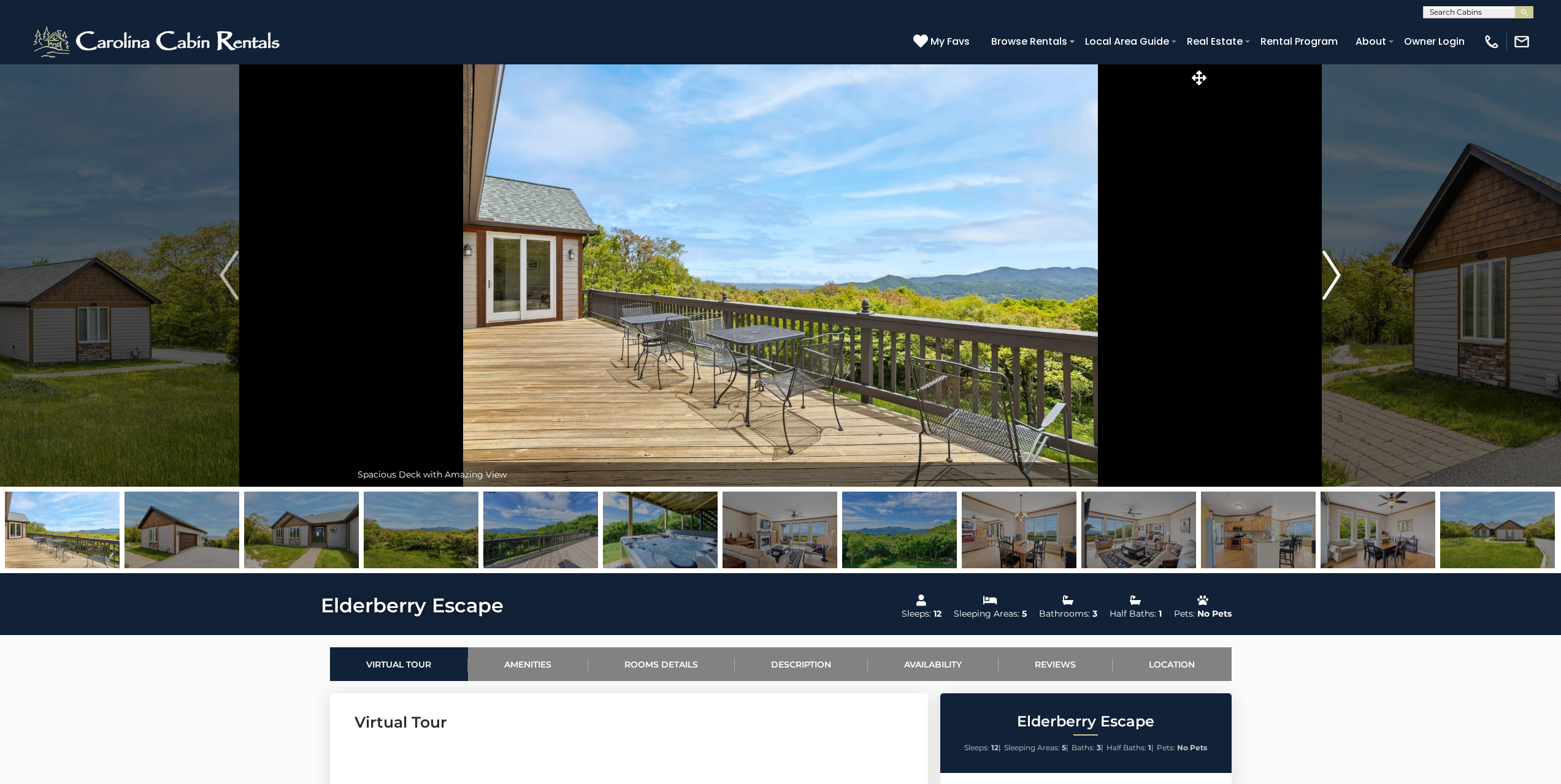
click at [1327, 288] on img "Next" at bounding box center [1331, 275] width 18 height 49
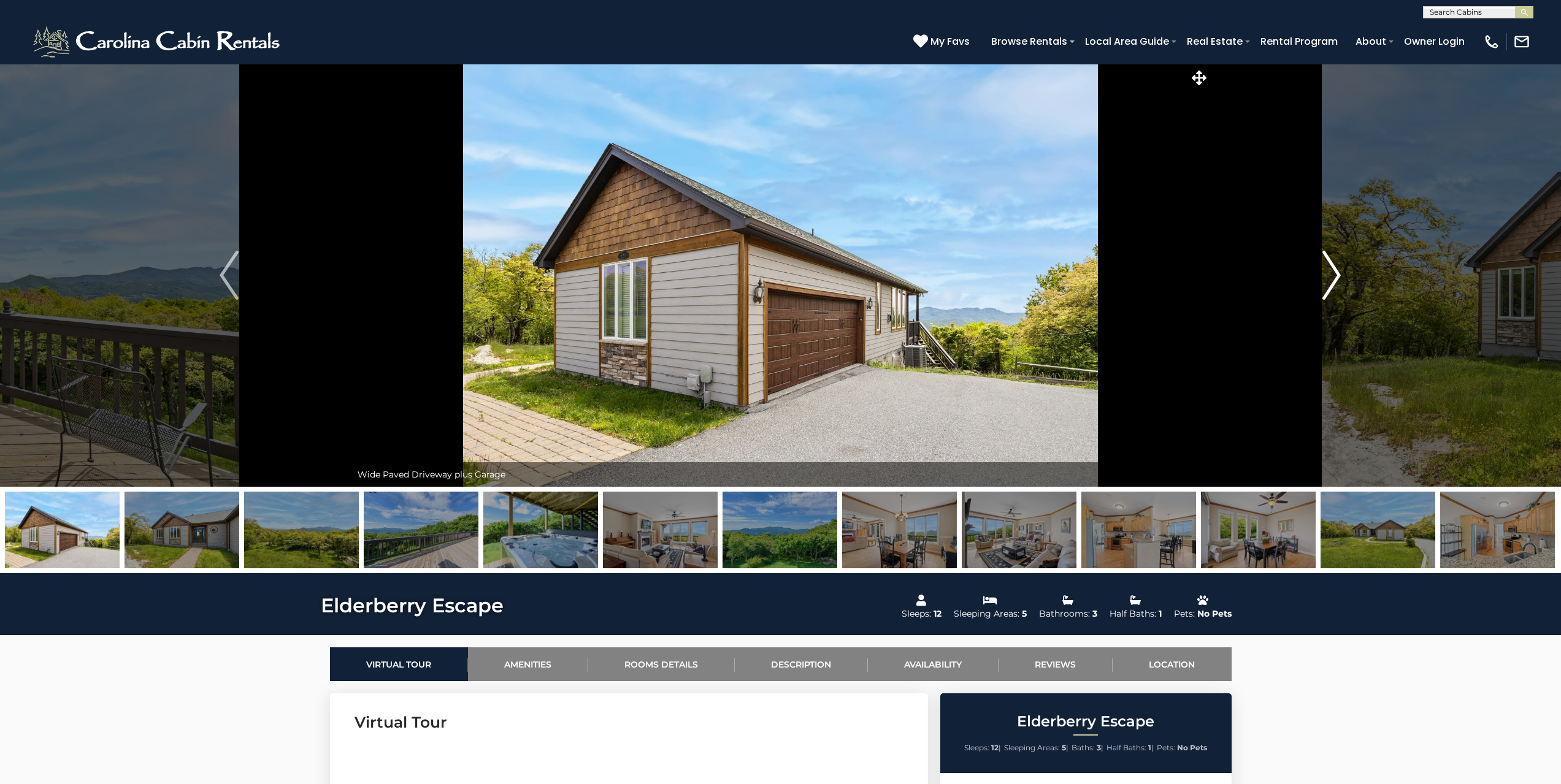
click at [1327, 288] on img "Next" at bounding box center [1331, 275] width 18 height 49
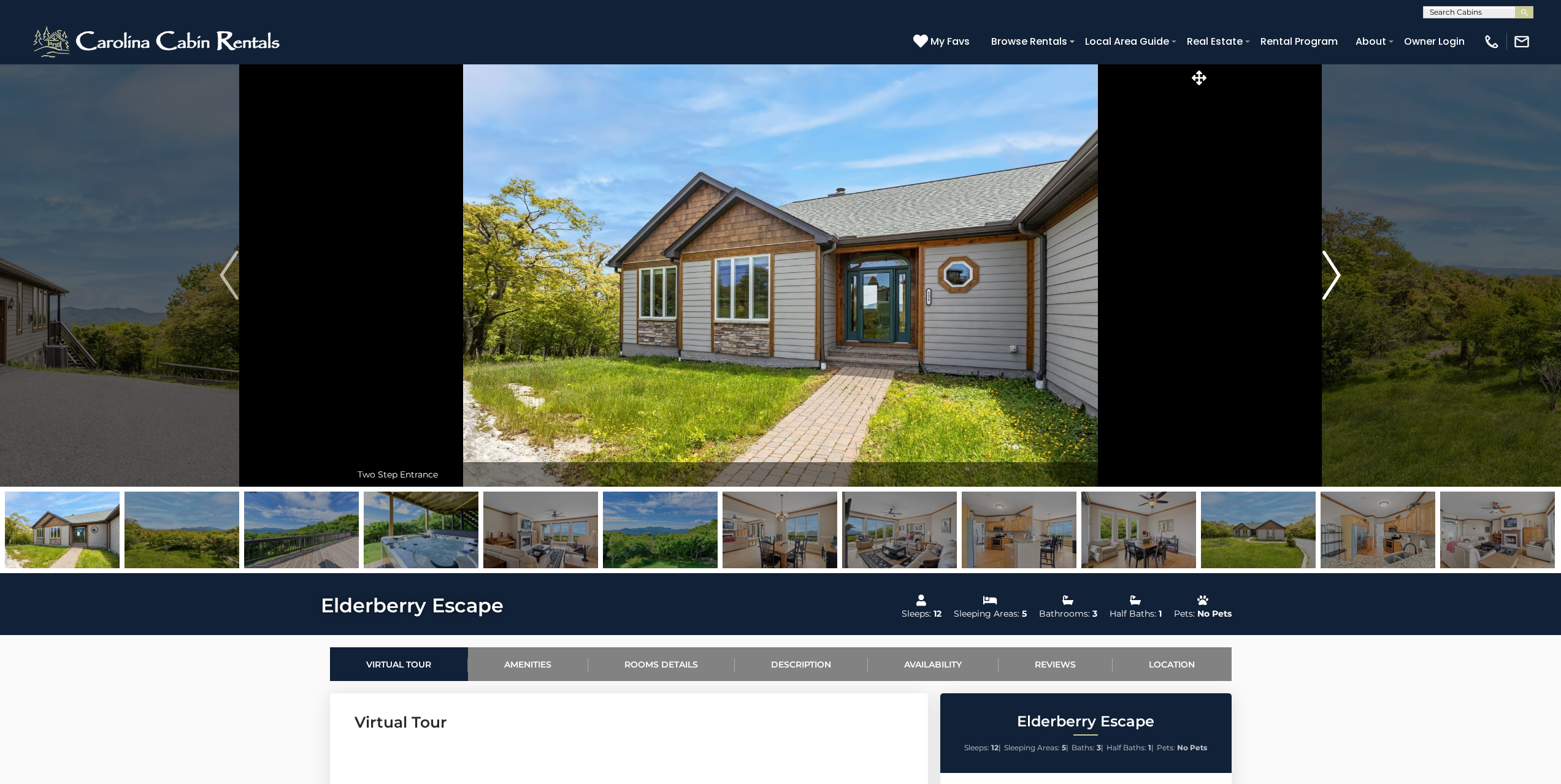
click at [1327, 288] on img "Next" at bounding box center [1331, 275] width 18 height 49
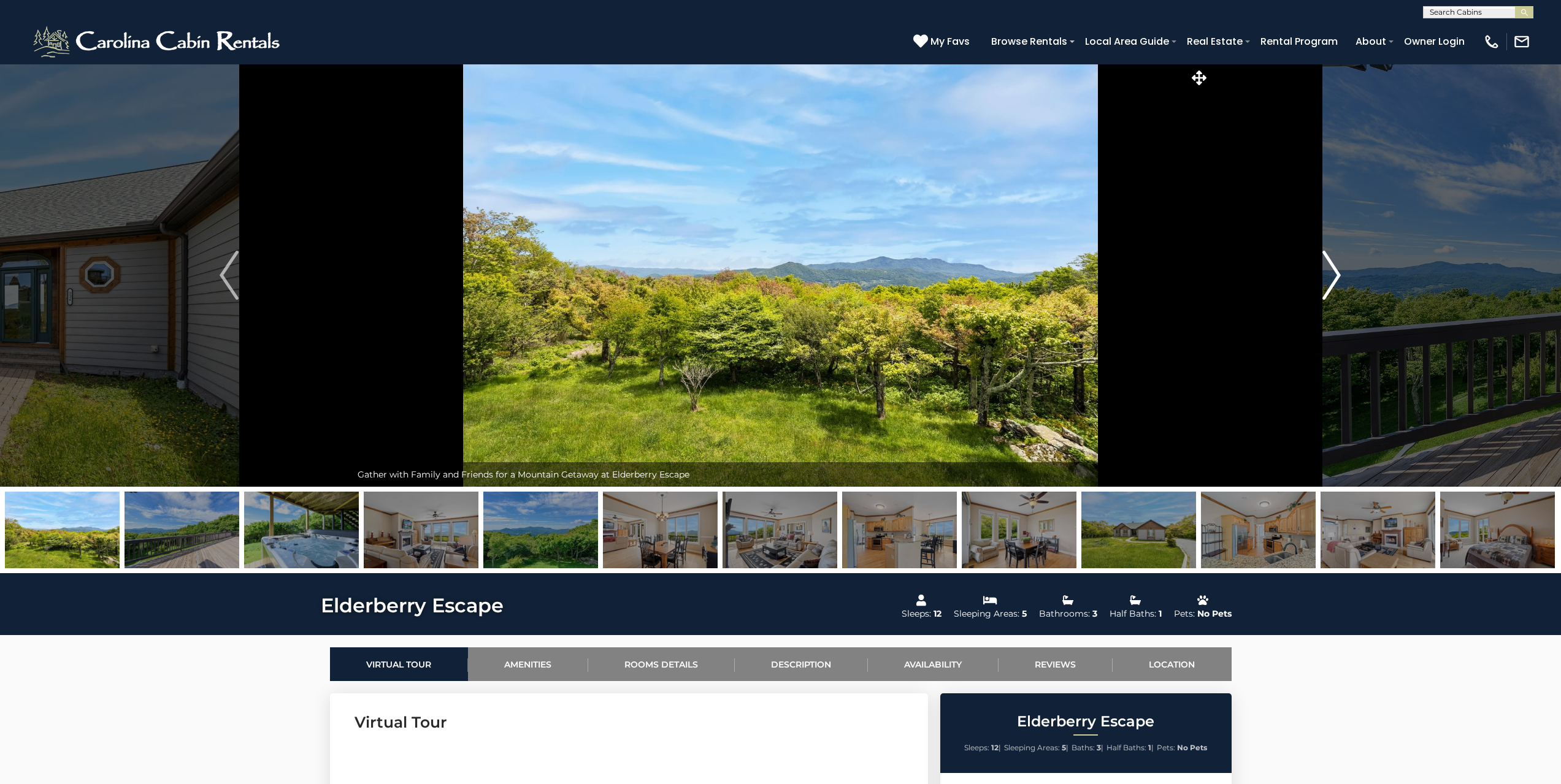
click at [1328, 288] on img "Next" at bounding box center [1331, 275] width 18 height 49
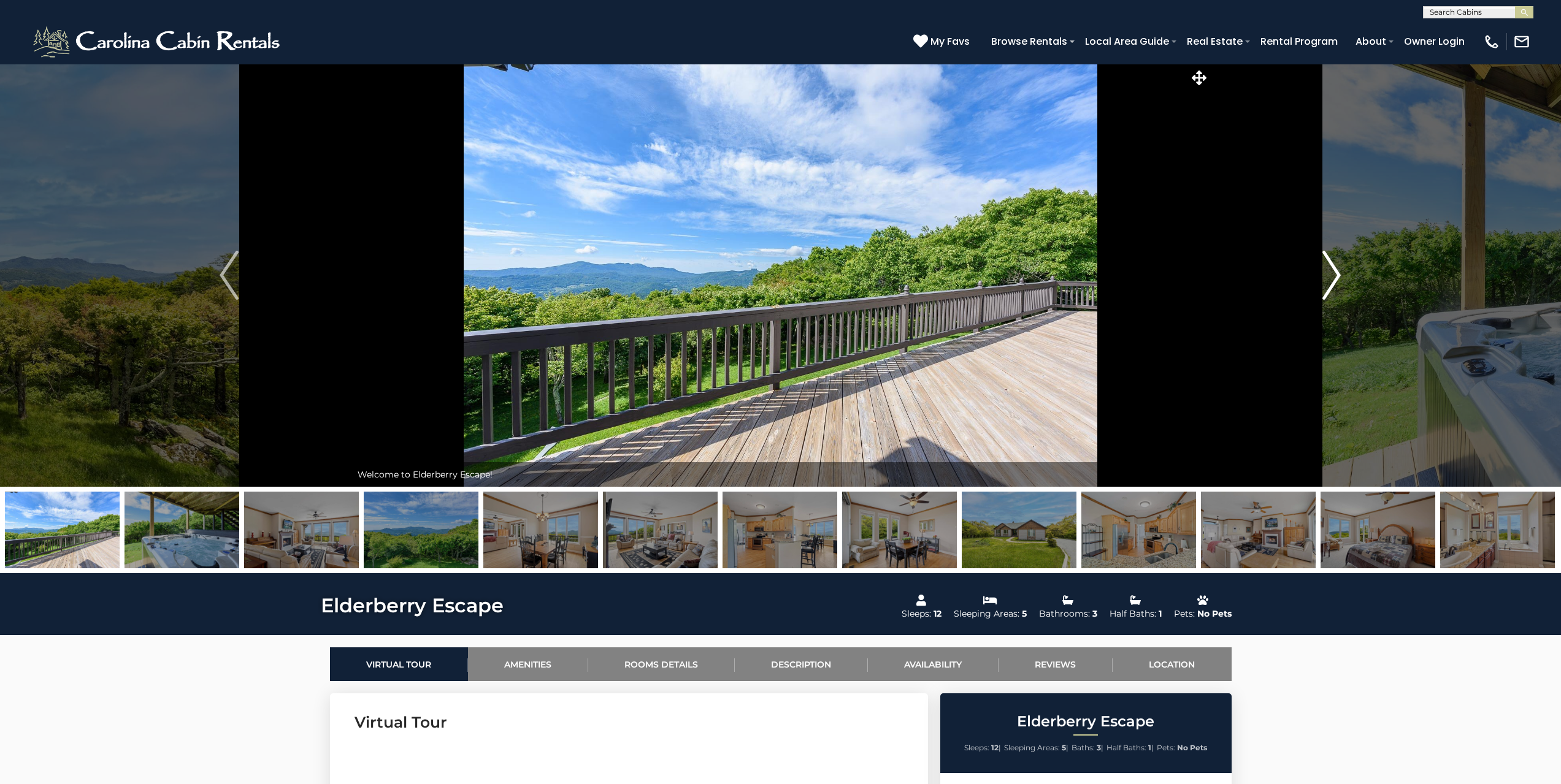
click at [1330, 288] on img "Next" at bounding box center [1331, 275] width 18 height 49
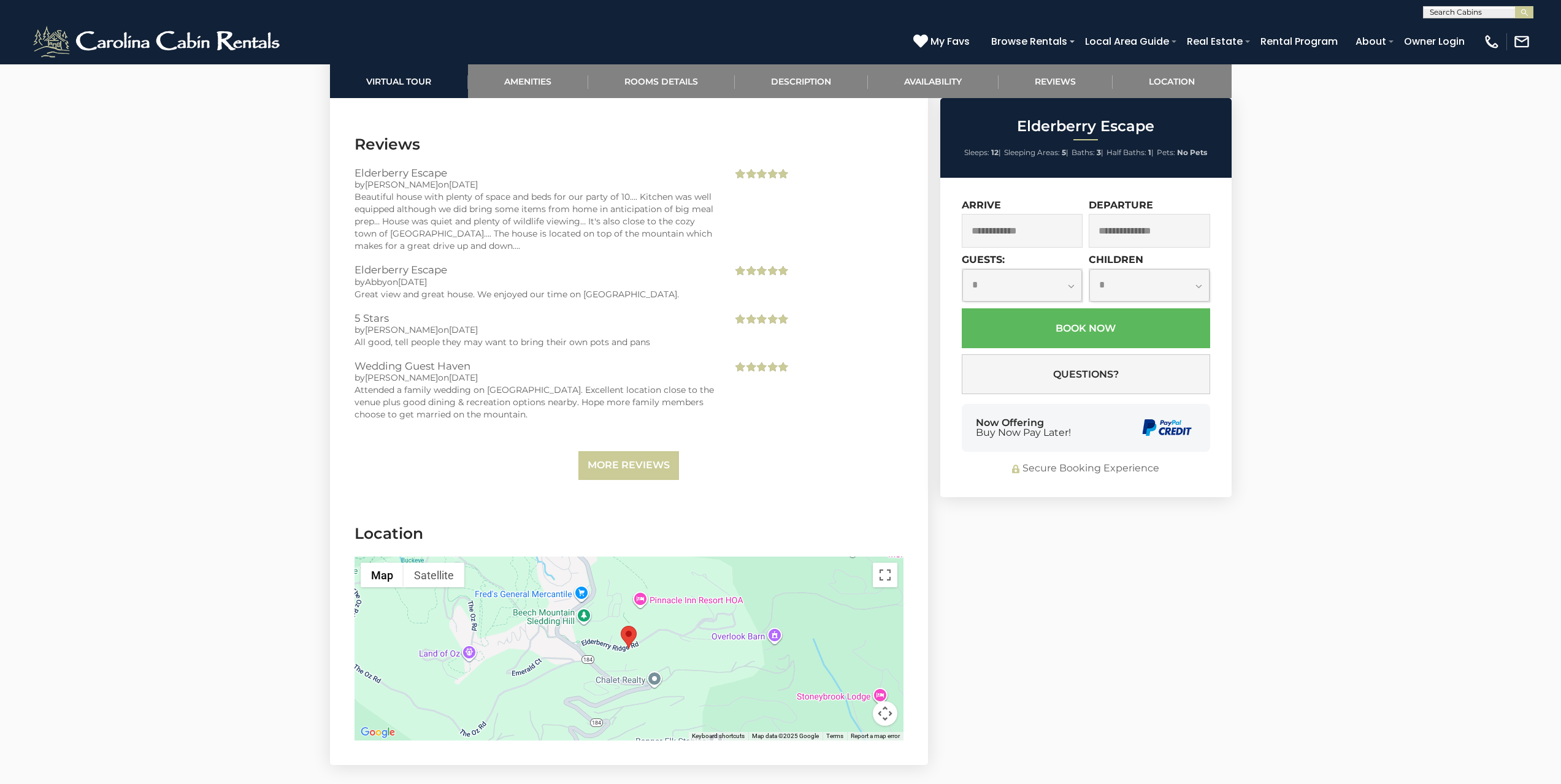
scroll to position [2575, 0]
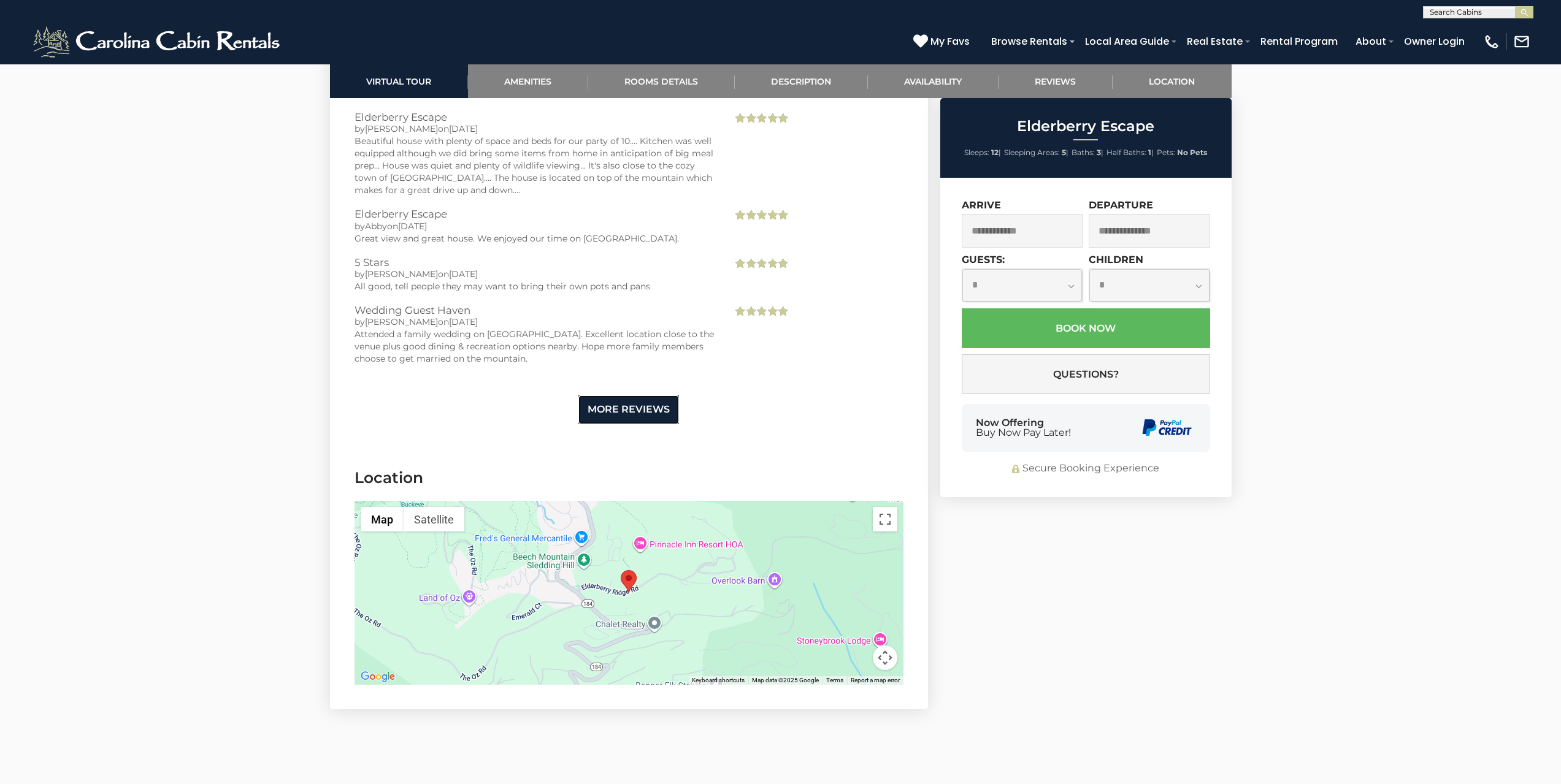
click at [649, 398] on link "More Reviews" at bounding box center [628, 409] width 100 height 29
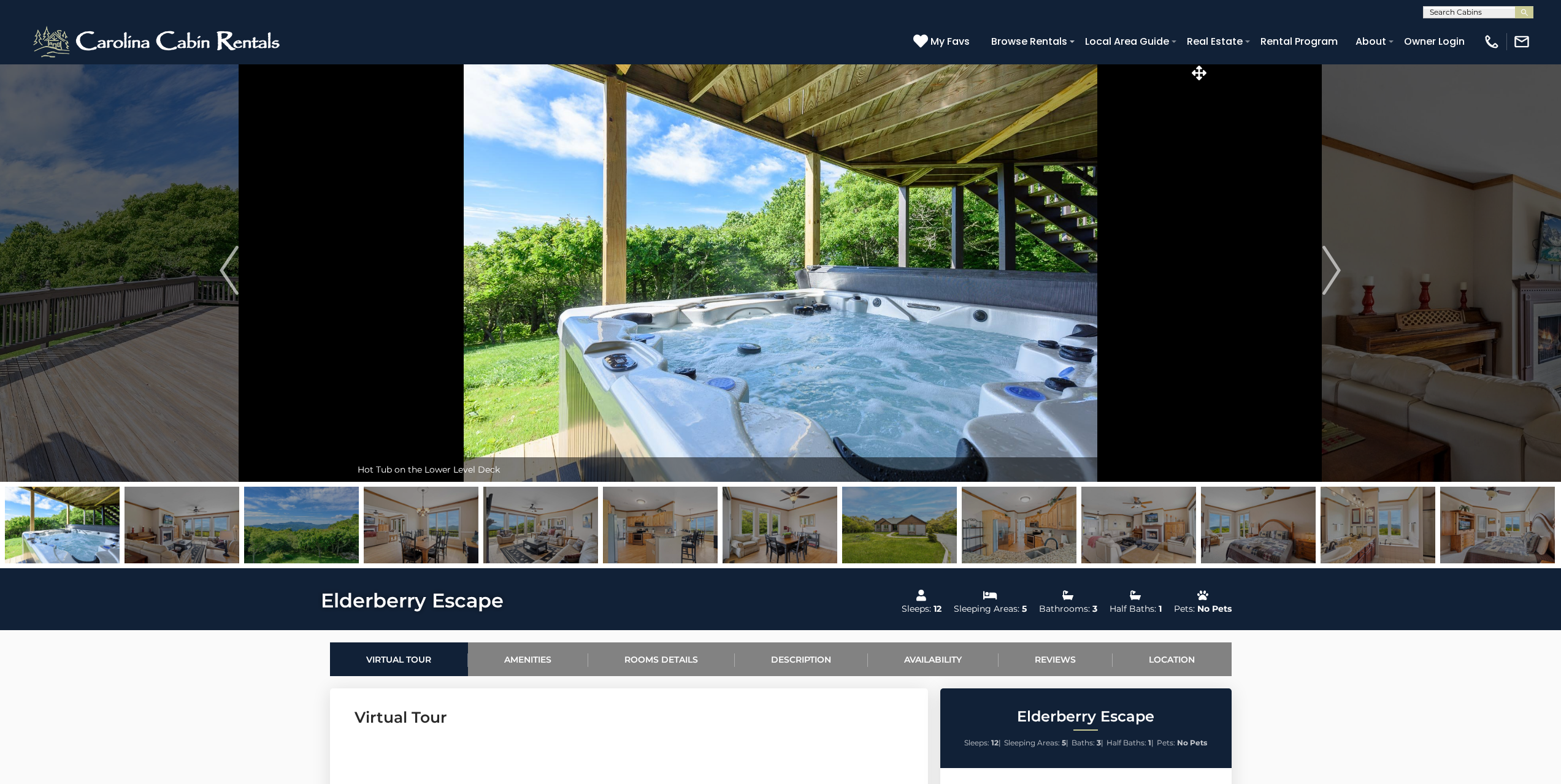
scroll to position [0, 0]
